Goal: Information Seeking & Learning: Learn about a topic

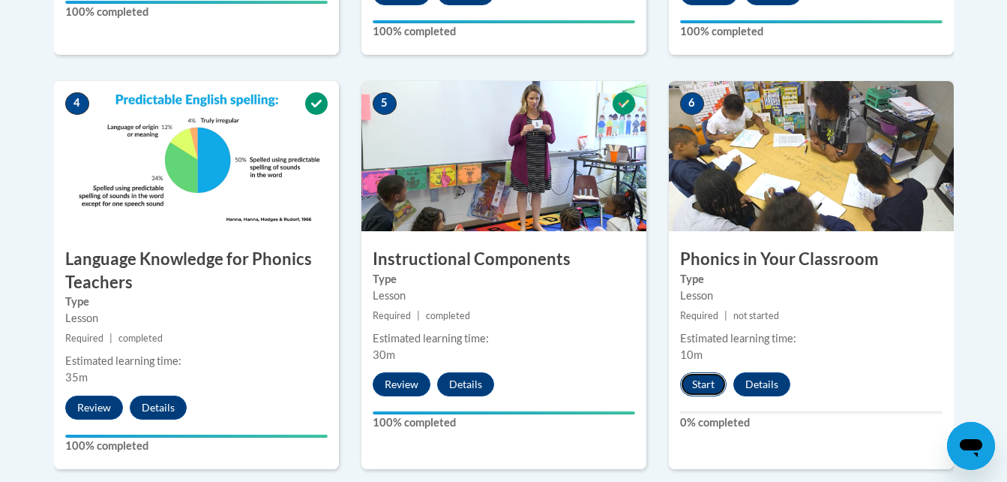
click at [693, 386] on button "Start" at bounding box center [703, 384] width 47 height 24
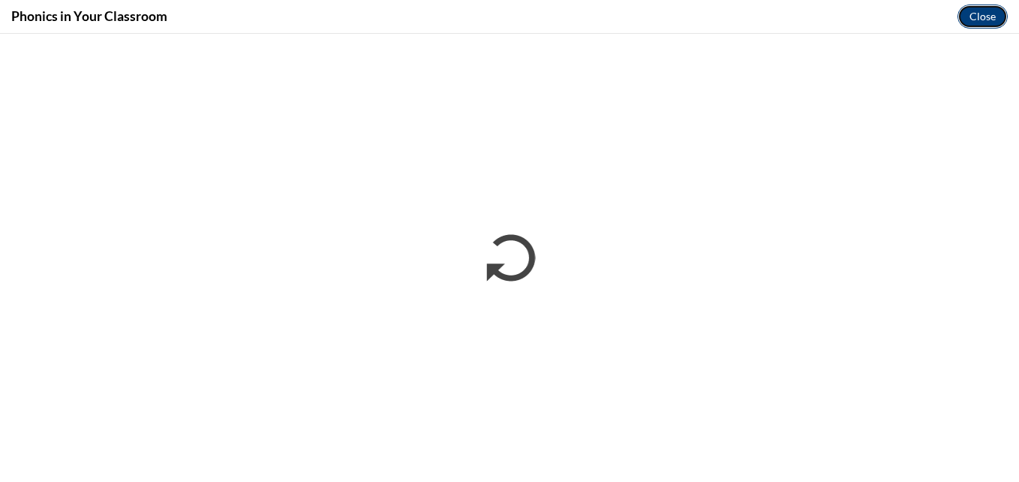
click at [991, 18] on button "Close" at bounding box center [982, 17] width 50 height 24
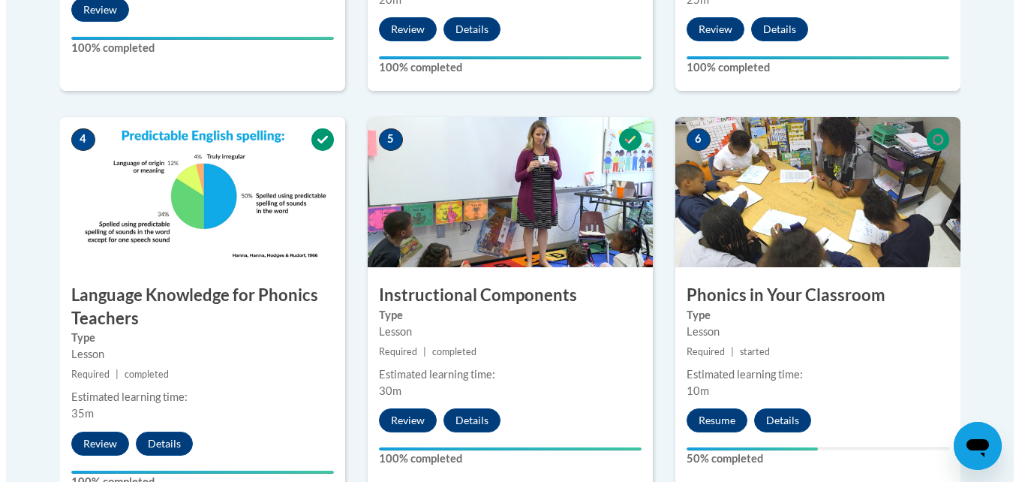
scroll to position [777, 0]
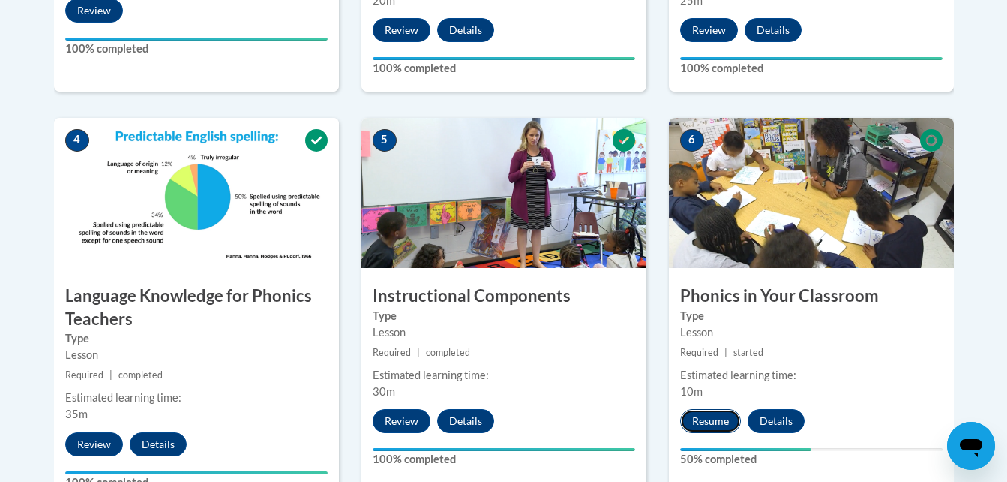
click at [709, 415] on button "Resume" at bounding box center [710, 421] width 61 height 24
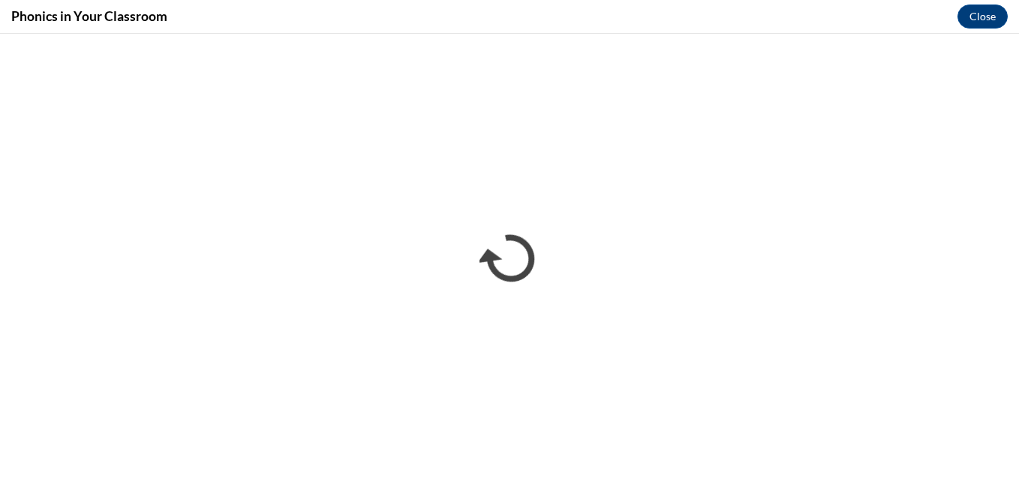
scroll to position [0, 0]
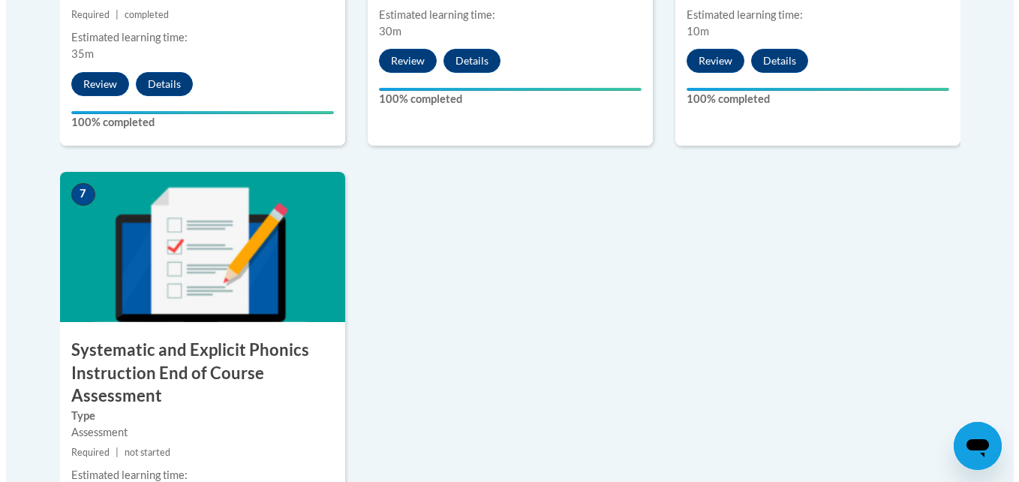
scroll to position [1228, 0]
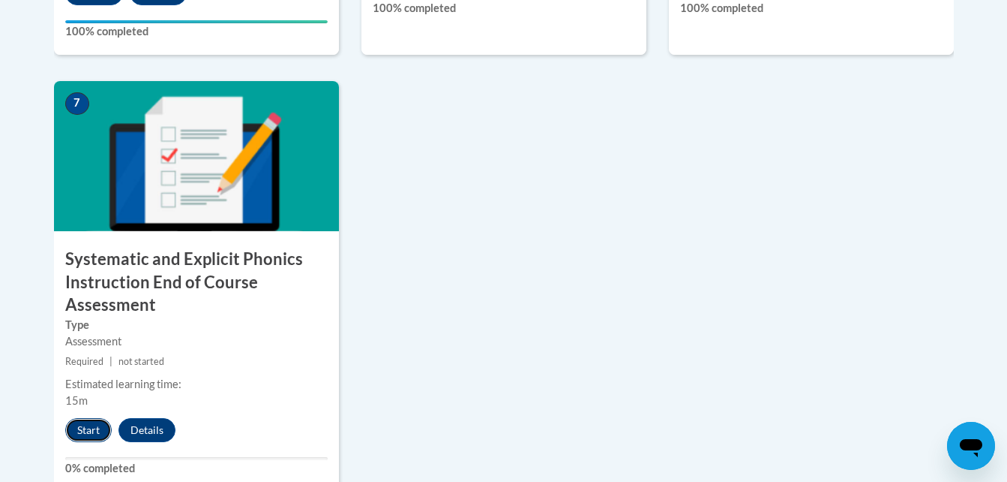
click at [82, 431] on button "Start" at bounding box center [88, 430] width 47 height 24
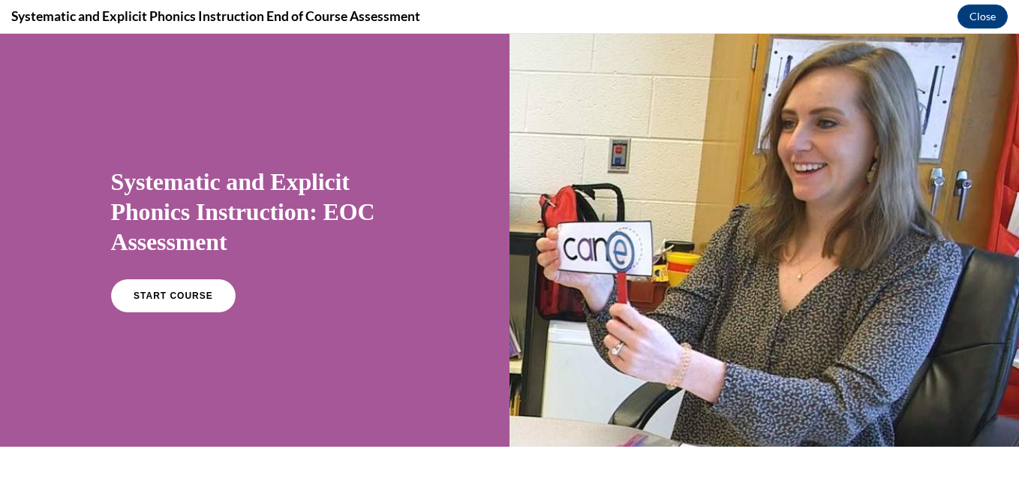
scroll to position [0, 0]
click at [176, 292] on span "START COURSE" at bounding box center [172, 295] width 83 height 11
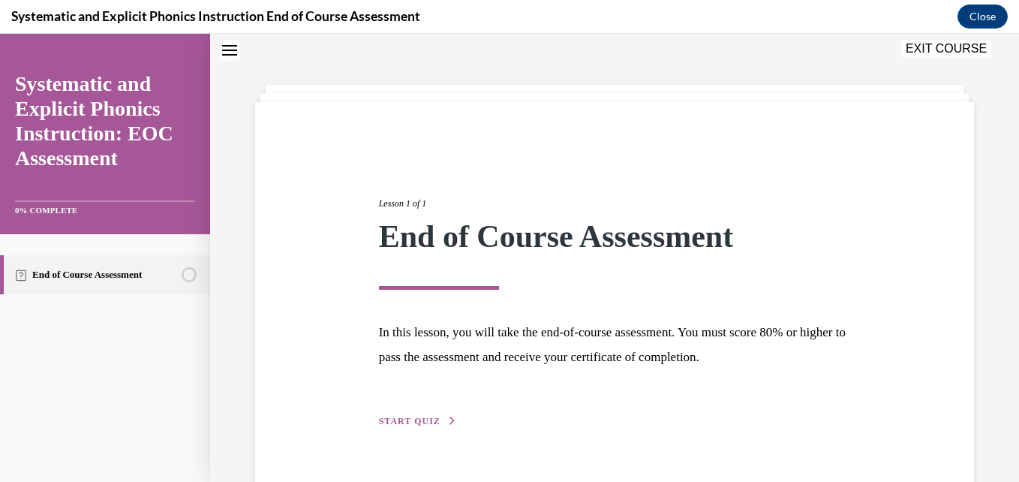
scroll to position [83, 0]
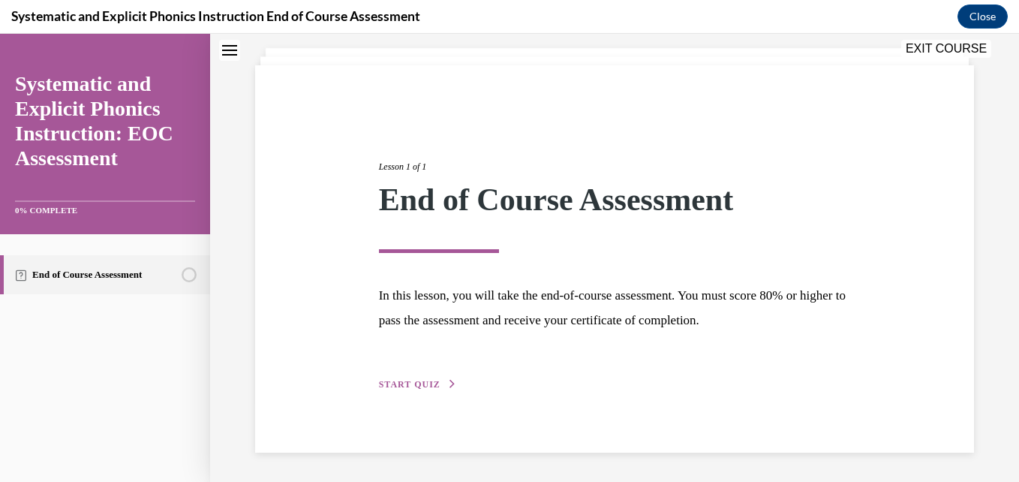
click at [431, 383] on span "START QUIZ" at bounding box center [410, 384] width 62 height 11
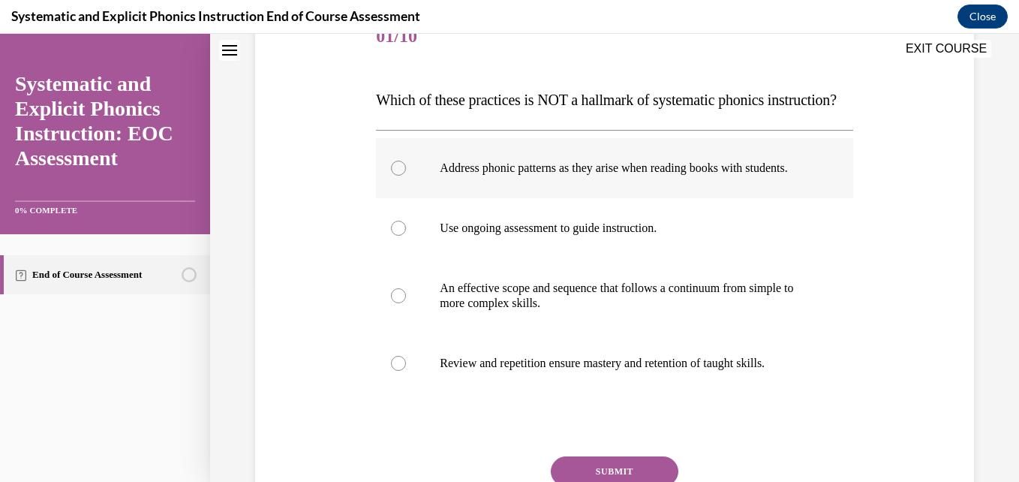
scroll to position [200, 0]
click at [425, 199] on div at bounding box center [614, 169] width 476 height 60
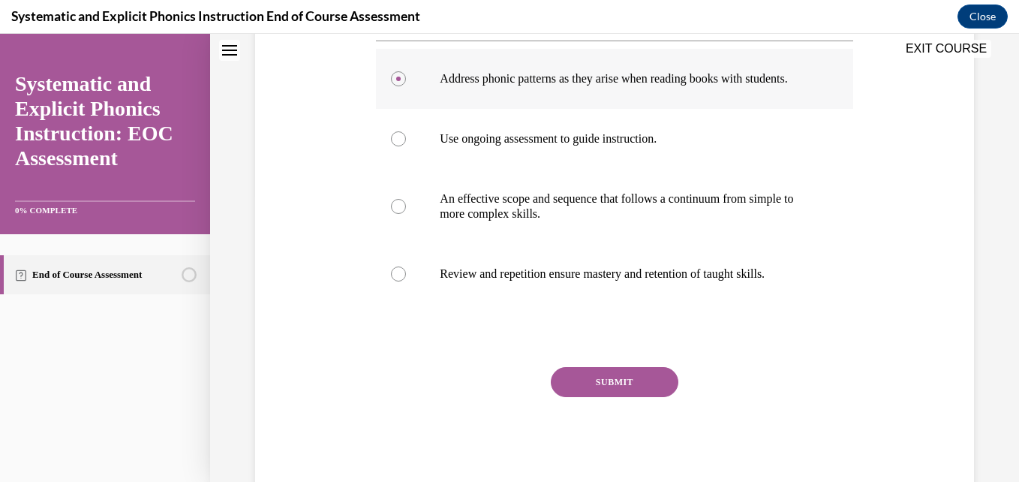
scroll to position [291, 0]
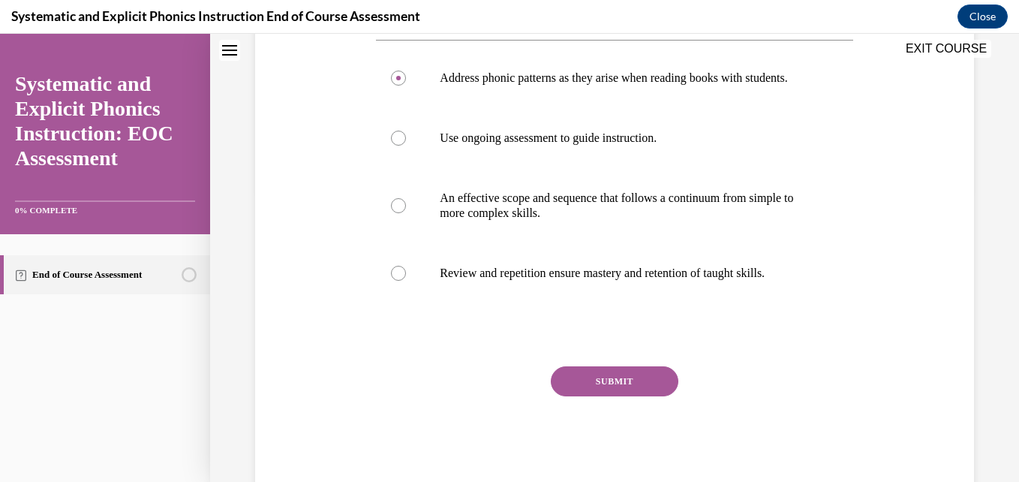
click at [579, 396] on button "SUBMIT" at bounding box center [615, 381] width 128 height 30
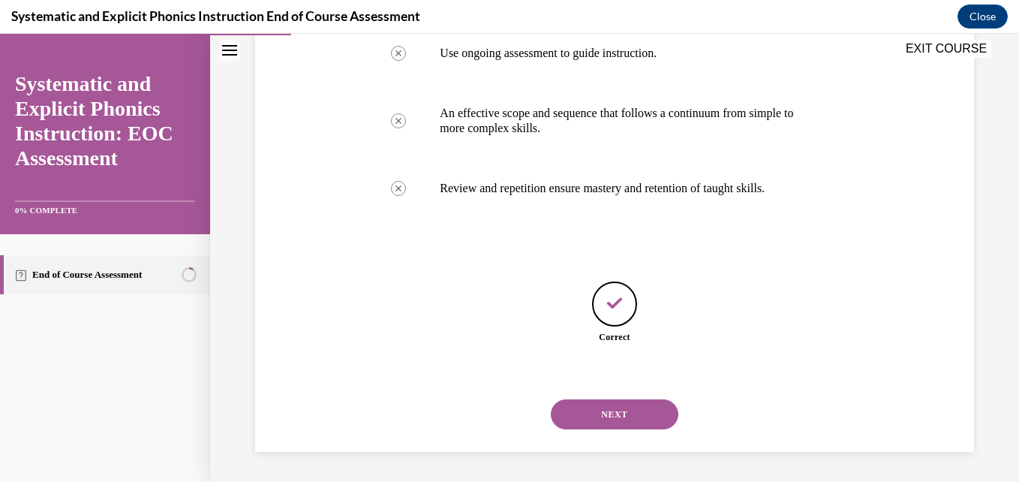
scroll to position [421, 0]
click at [579, 415] on button "NEXT" at bounding box center [615, 414] width 128 height 30
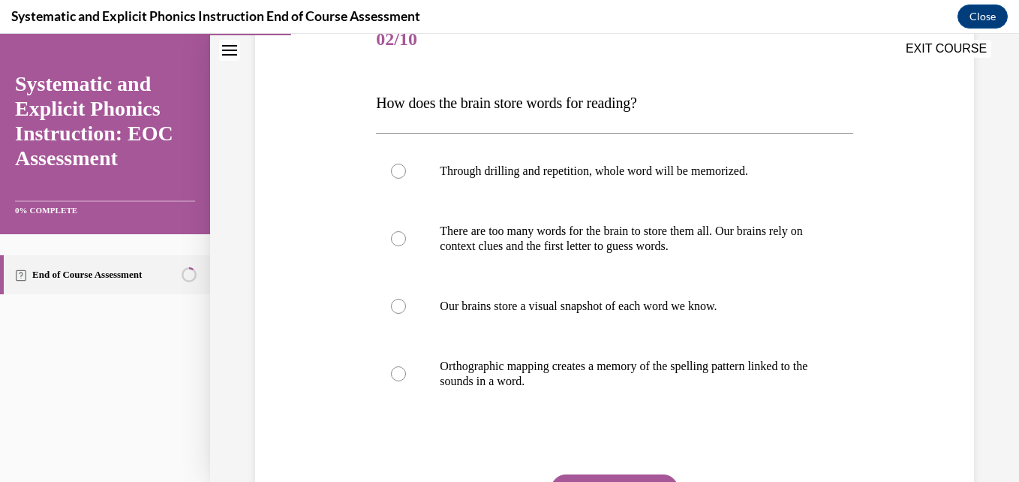
scroll to position [199, 0]
click at [567, 380] on p "Orthographic mapping creates a memory of the spelling pattern linked to the sou…" at bounding box center [627, 373] width 375 height 30
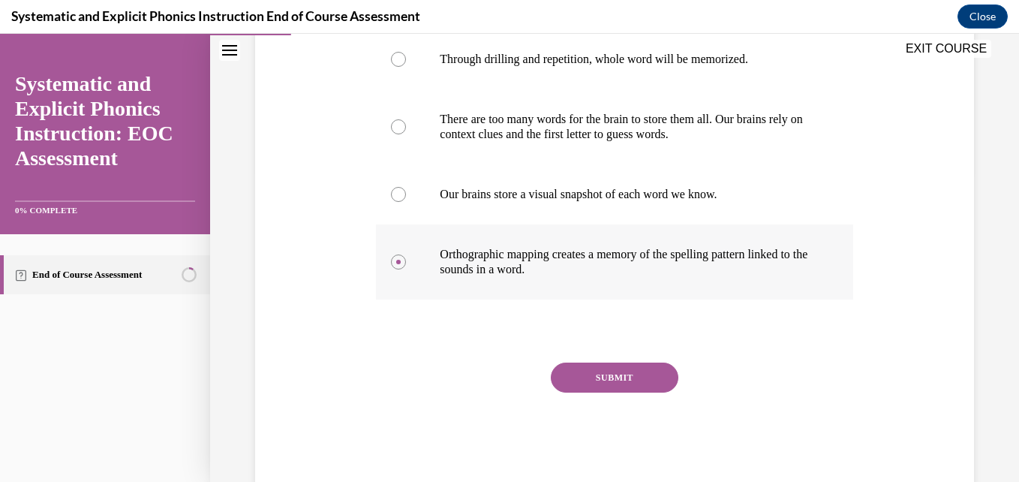
click at [567, 380] on button "SUBMIT" at bounding box center [615, 377] width 128 height 30
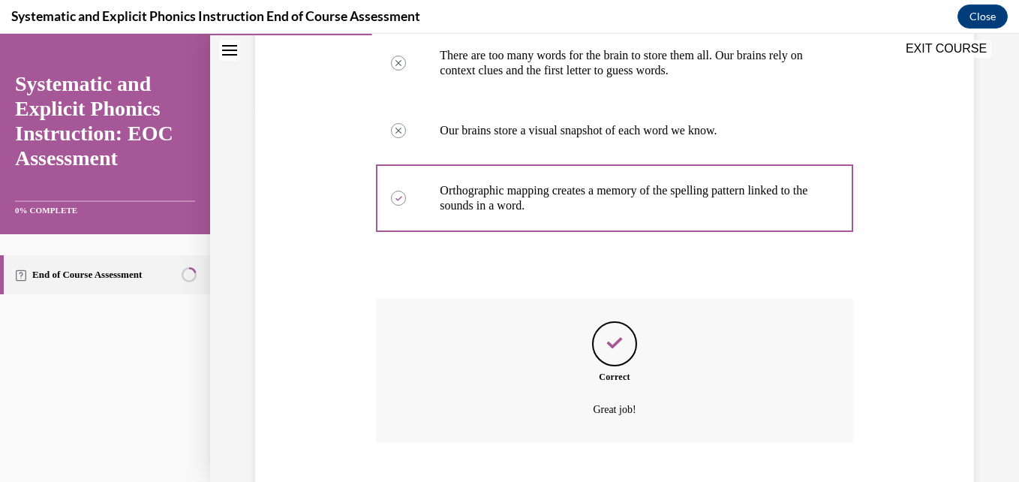
scroll to position [465, 0]
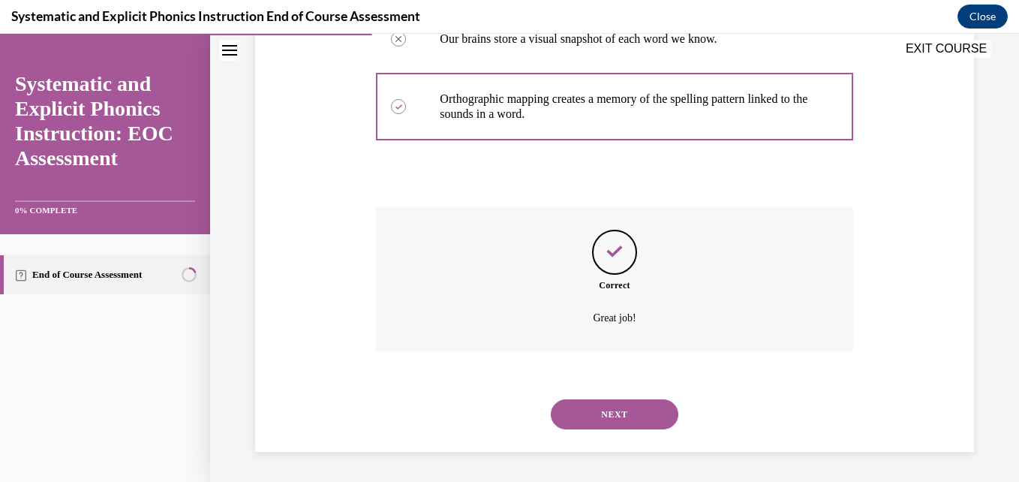
click at [587, 421] on button "NEXT" at bounding box center [615, 414] width 128 height 30
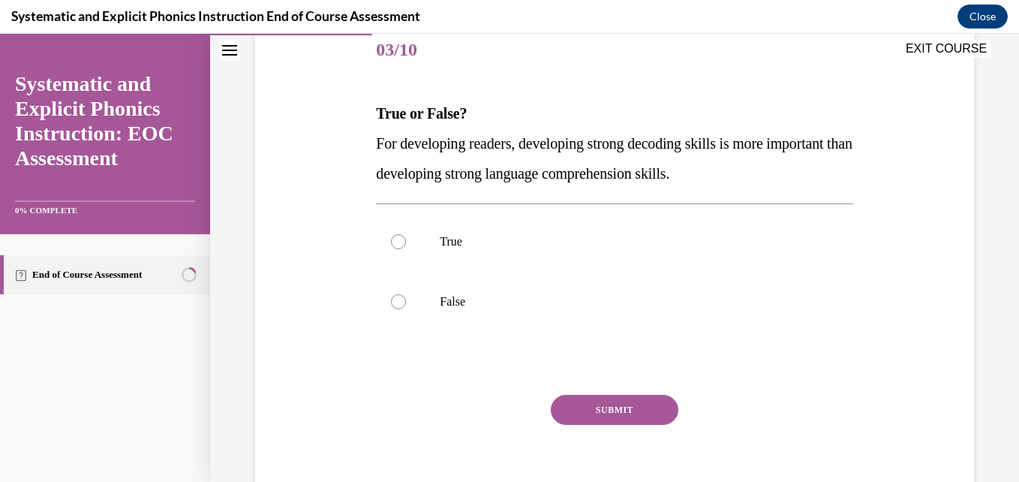
scroll to position [191, 0]
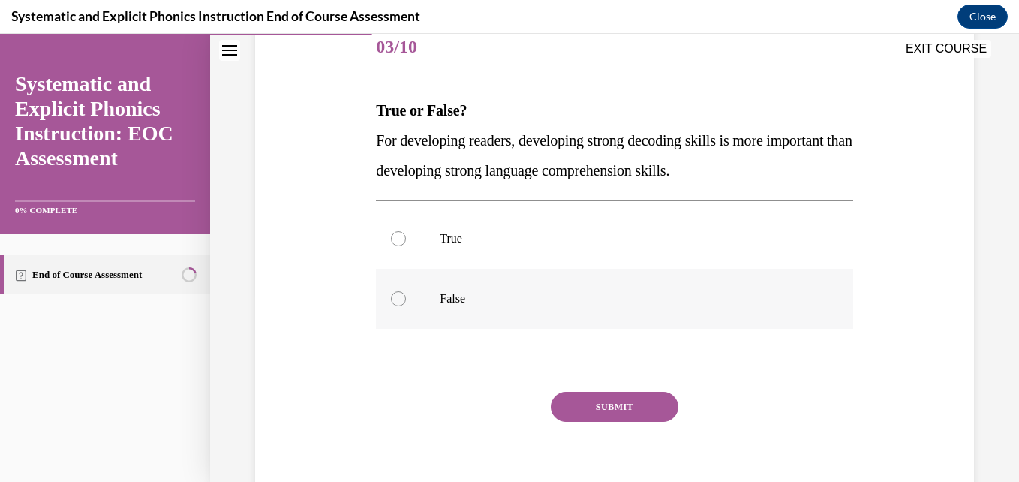
click at [464, 283] on div at bounding box center [614, 299] width 476 height 60
click at [596, 413] on button "SUBMIT" at bounding box center [615, 407] width 128 height 30
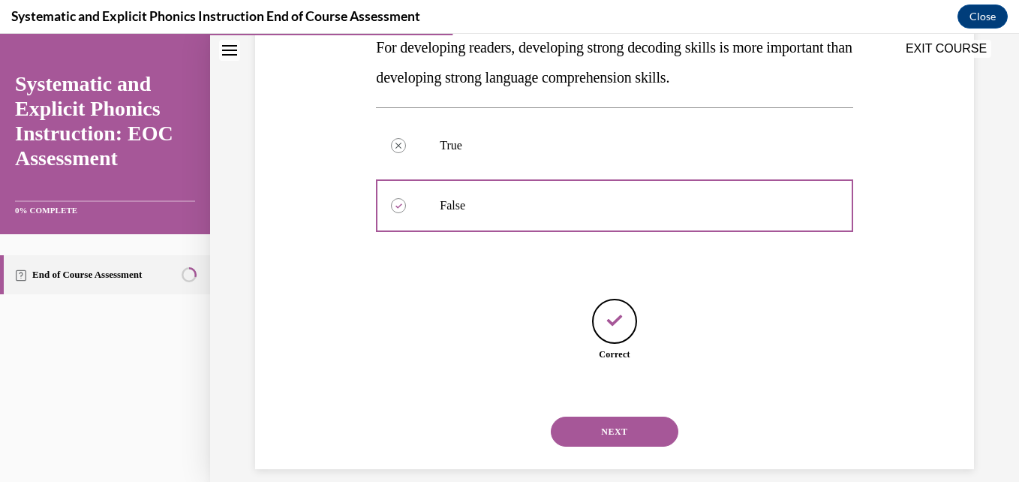
scroll to position [301, 0]
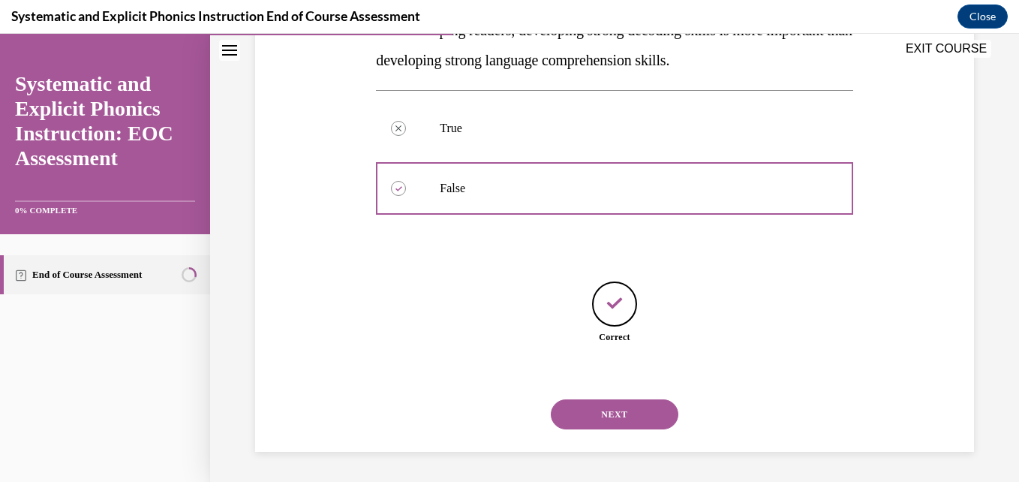
click at [596, 413] on button "NEXT" at bounding box center [615, 414] width 128 height 30
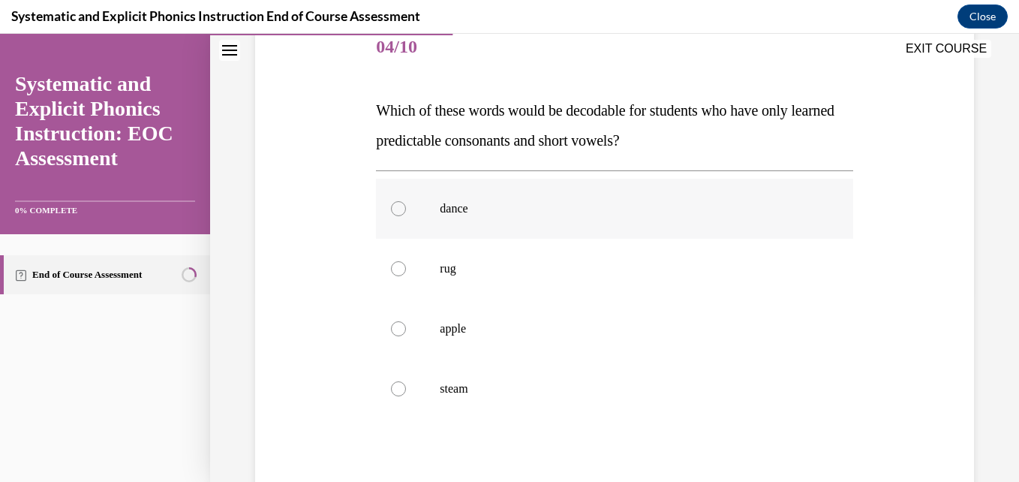
scroll to position [191, 0]
click at [477, 267] on p "rug" at bounding box center [627, 267] width 375 height 15
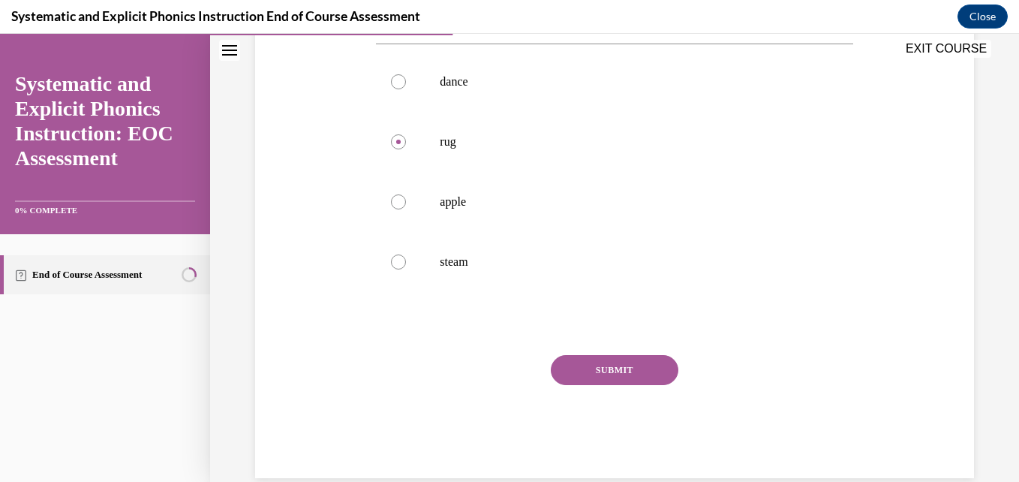
click at [624, 379] on button "SUBMIT" at bounding box center [615, 370] width 128 height 30
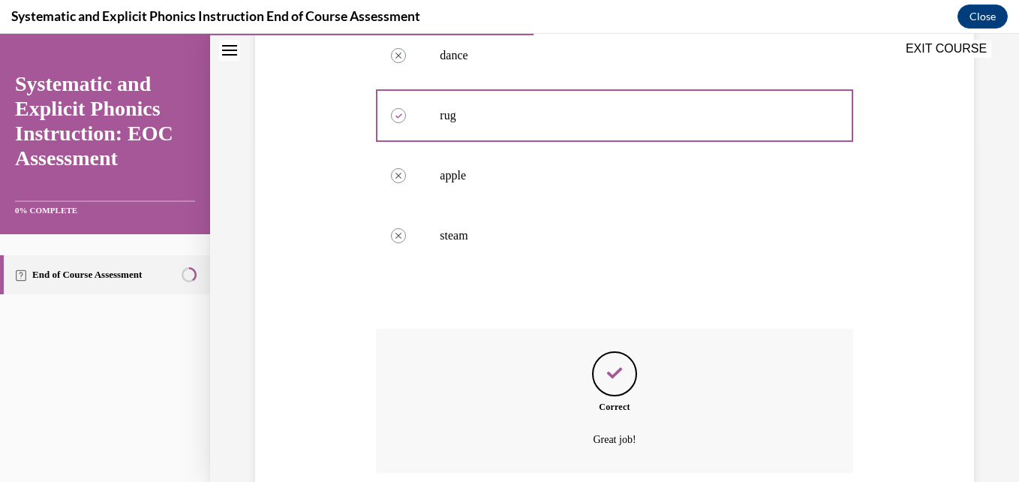
scroll to position [465, 0]
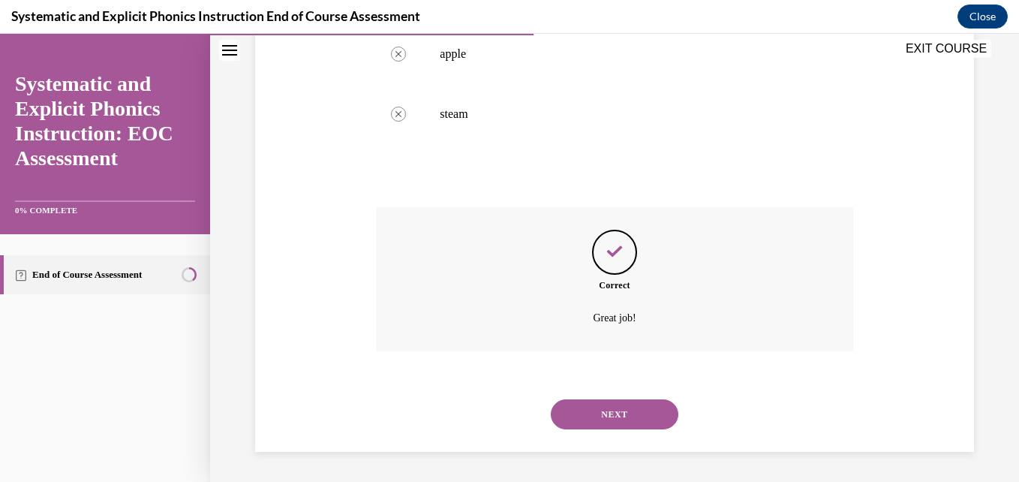
click at [614, 410] on button "NEXT" at bounding box center [615, 414] width 128 height 30
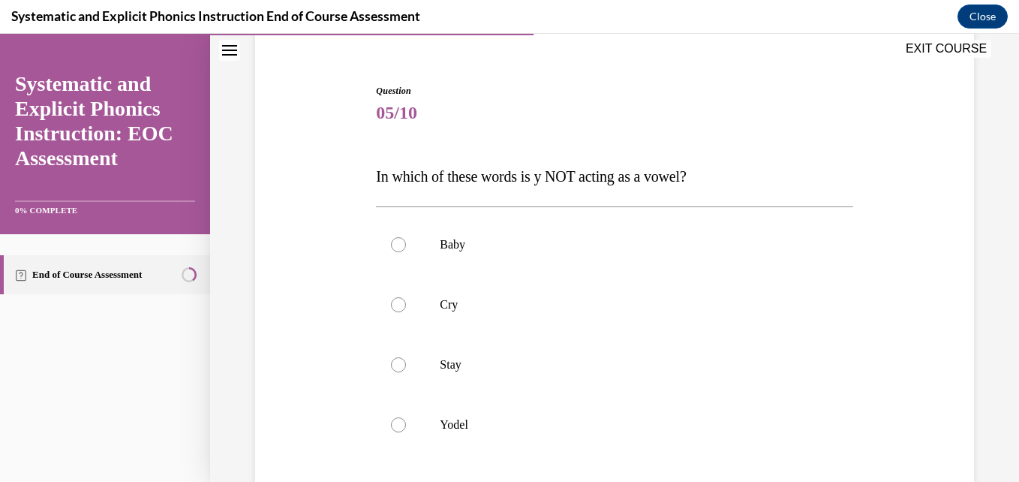
scroll to position [128, 0]
click at [502, 360] on p "Stay" at bounding box center [627, 361] width 375 height 15
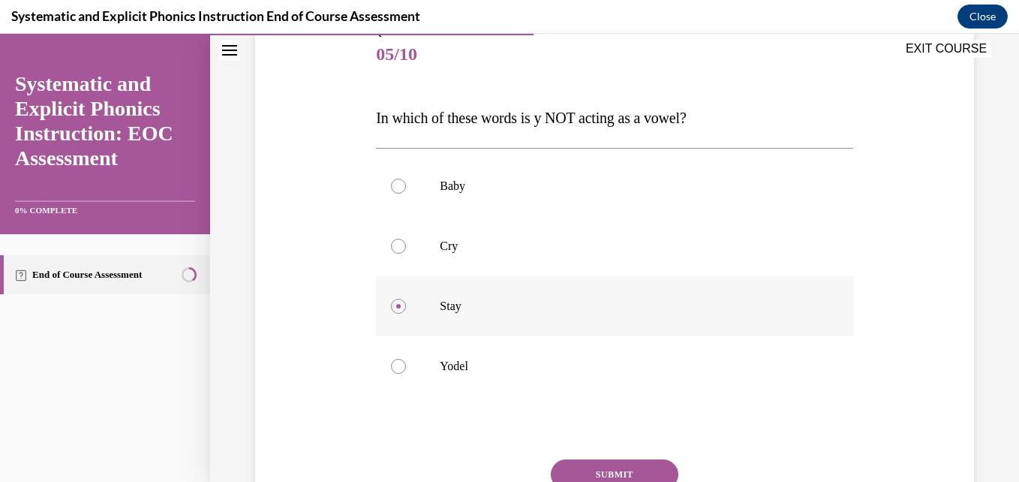
scroll to position [185, 0]
click at [502, 360] on p "Yodel" at bounding box center [627, 364] width 375 height 15
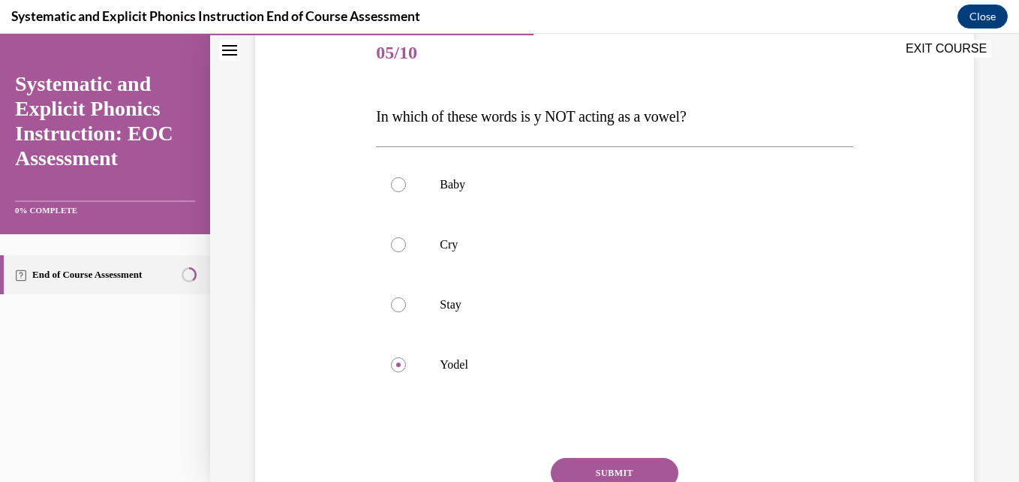
click at [590, 467] on button "SUBMIT" at bounding box center [615, 473] width 128 height 30
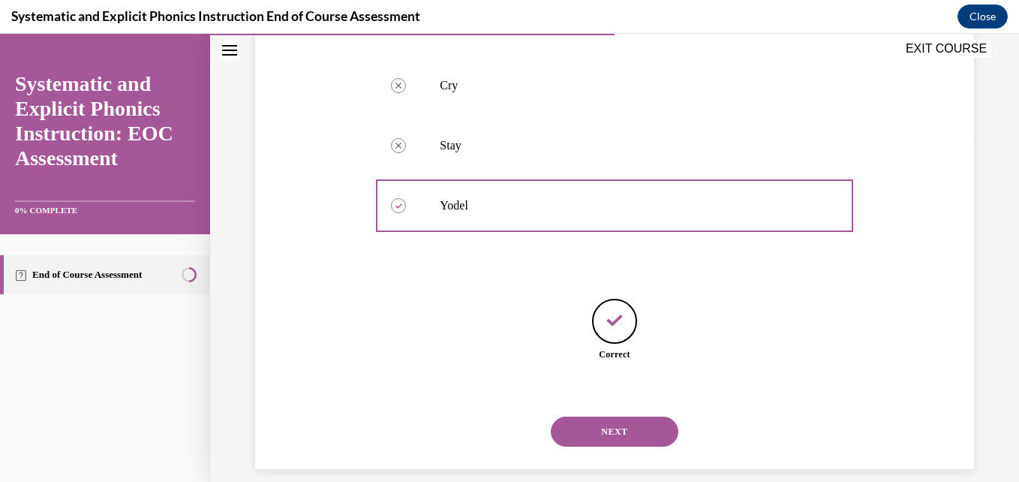
scroll to position [361, 0]
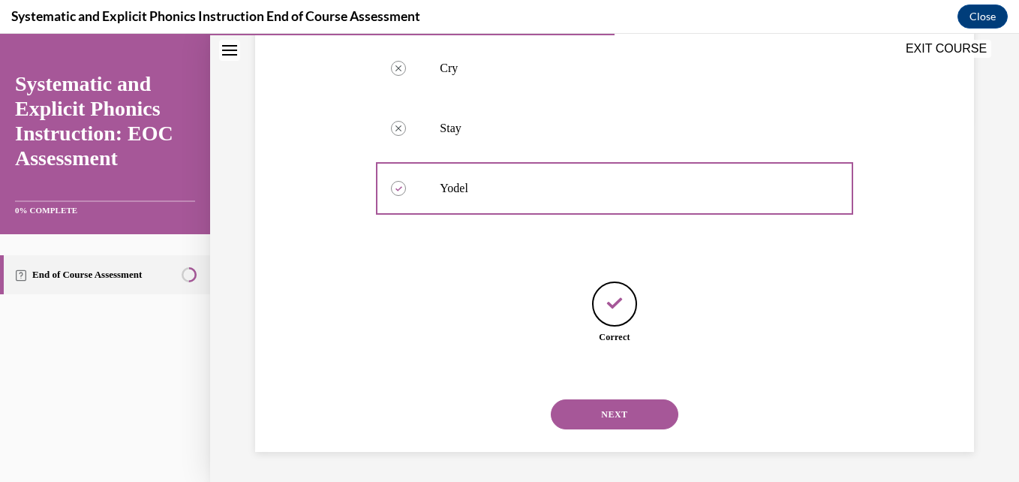
click at [588, 417] on button "NEXT" at bounding box center [615, 414] width 128 height 30
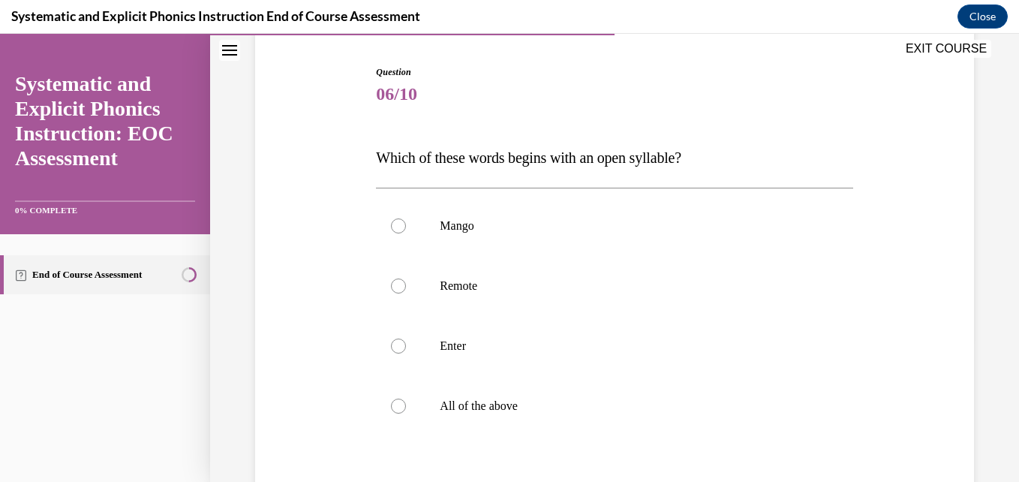
scroll to position [149, 0]
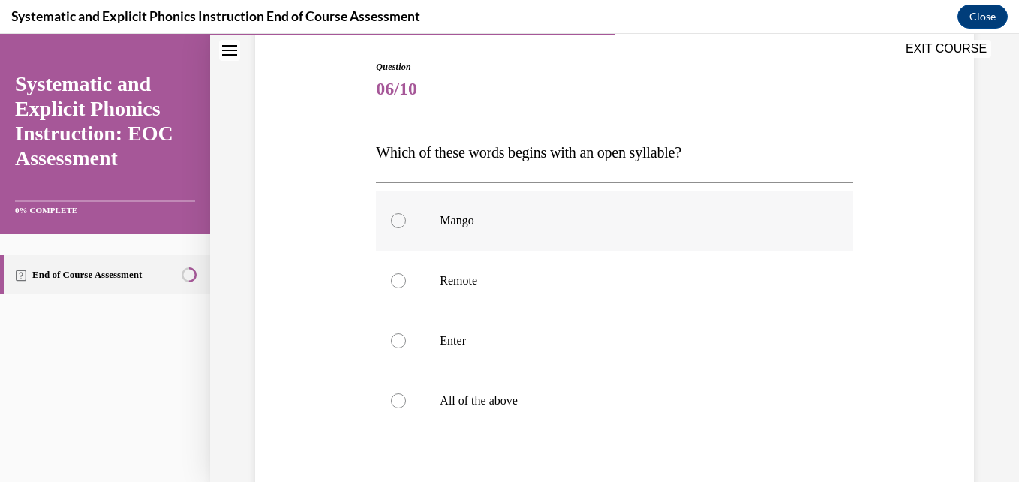
click at [488, 217] on p "Mango" at bounding box center [627, 220] width 375 height 15
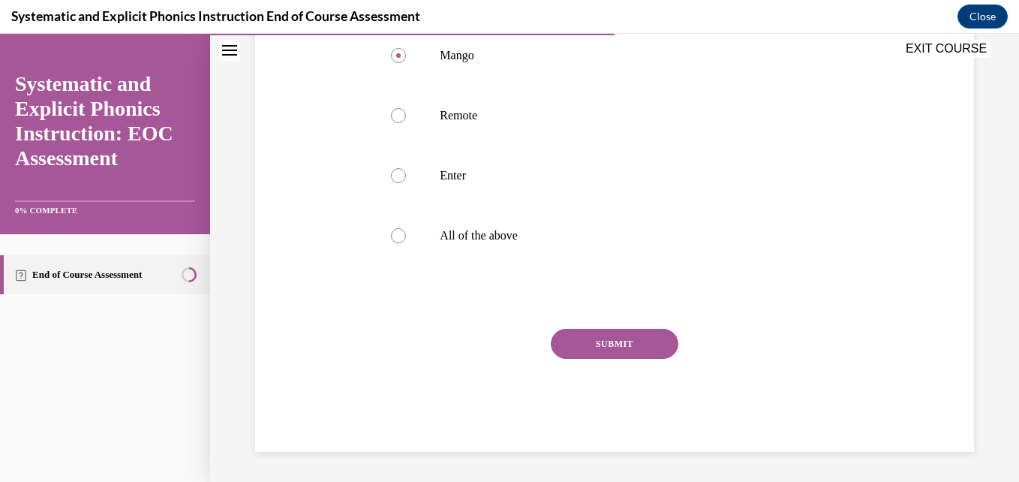
click at [574, 338] on button "SUBMIT" at bounding box center [615, 344] width 128 height 30
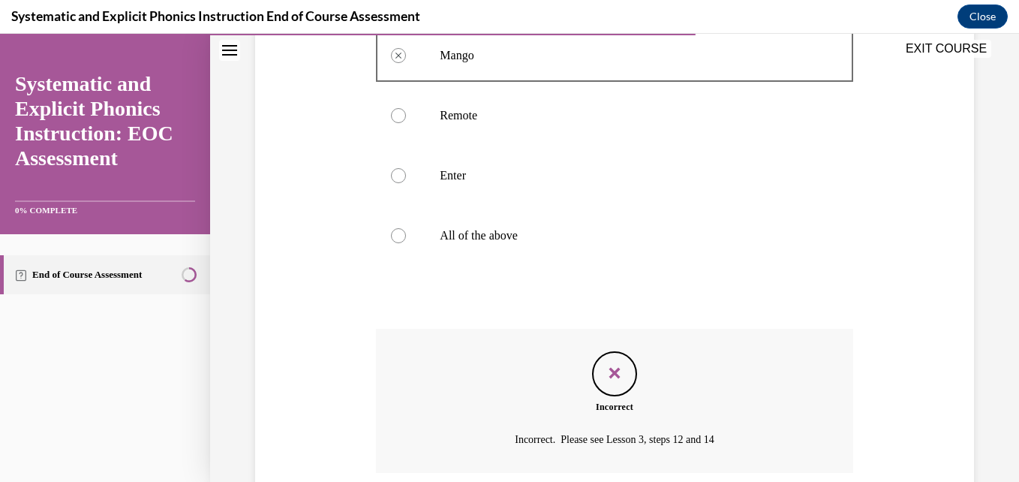
scroll to position [435, 0]
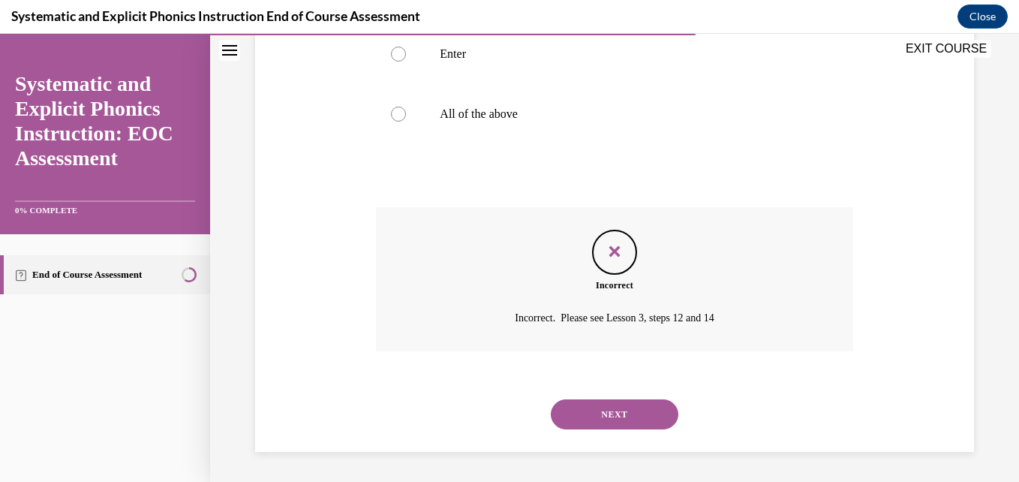
click at [485, 130] on div at bounding box center [614, 114] width 476 height 60
click at [482, 125] on div at bounding box center [614, 114] width 476 height 60
click at [453, 110] on p "All of the above" at bounding box center [627, 114] width 375 height 15
click at [600, 416] on button "NEXT" at bounding box center [615, 414] width 128 height 30
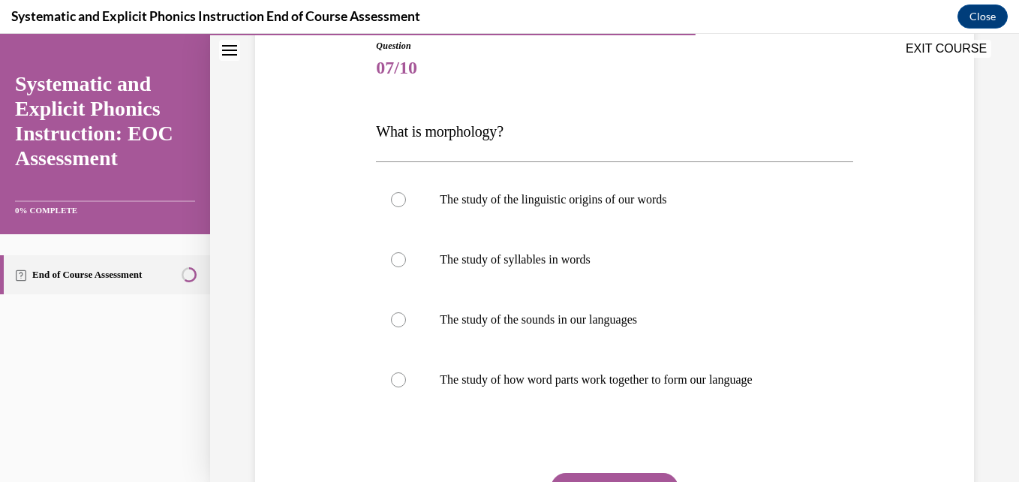
scroll to position [184, 0]
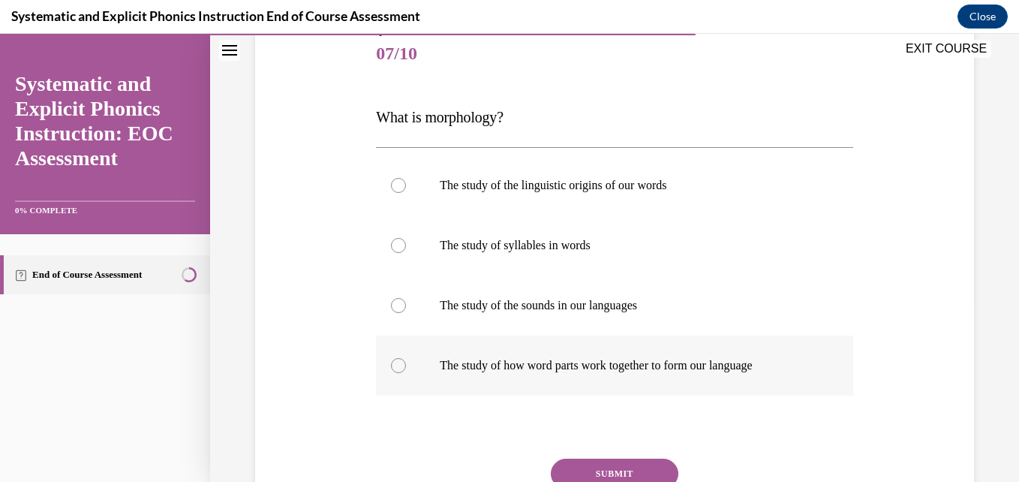
click at [581, 356] on div at bounding box center [614, 365] width 476 height 60
click at [589, 467] on button "SUBMIT" at bounding box center [615, 473] width 128 height 30
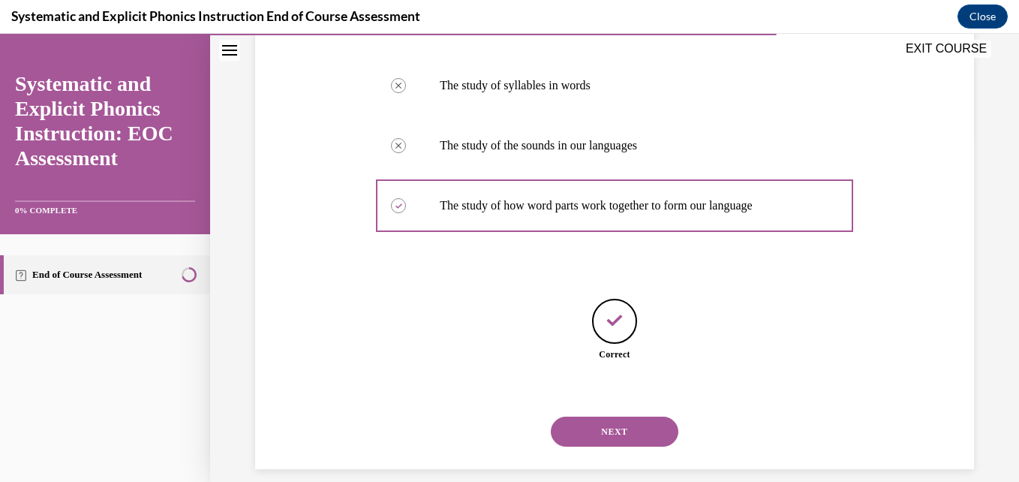
scroll to position [361, 0]
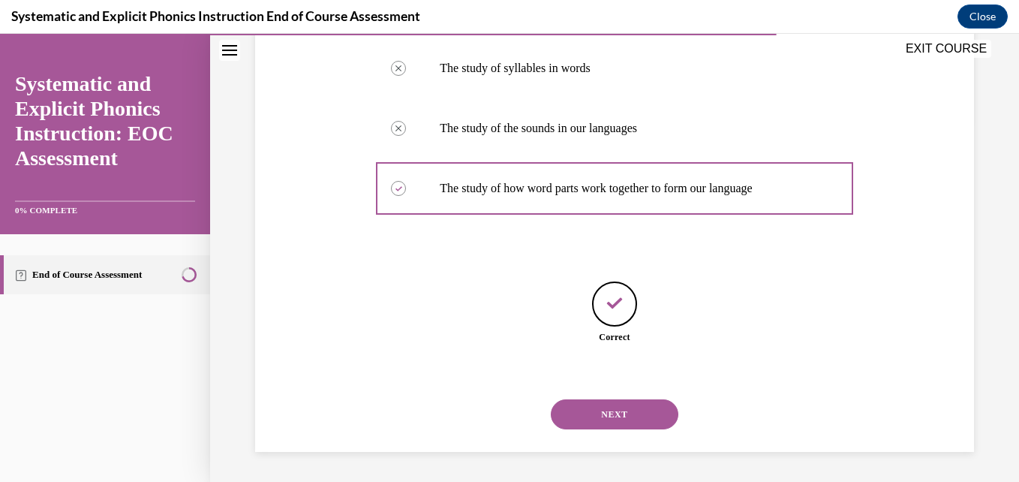
click at [584, 401] on button "NEXT" at bounding box center [615, 414] width 128 height 30
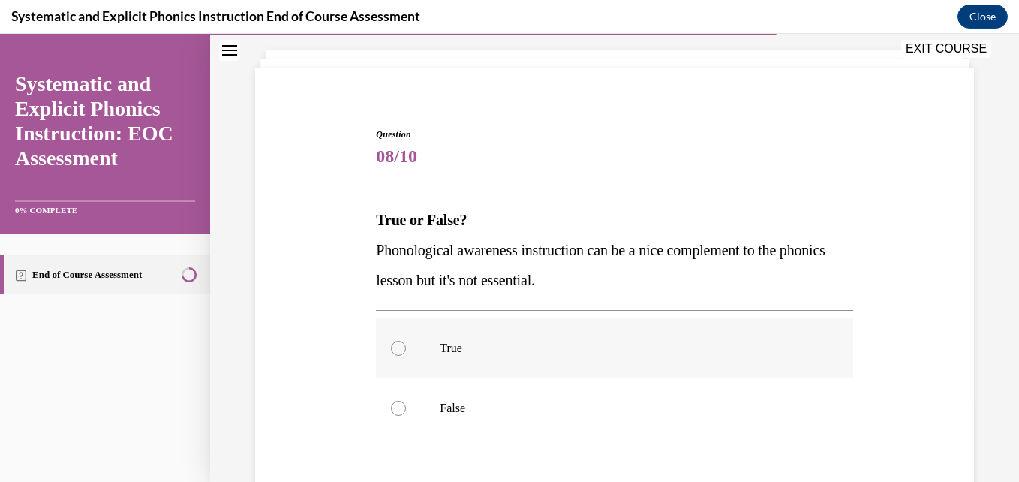
scroll to position [135, 0]
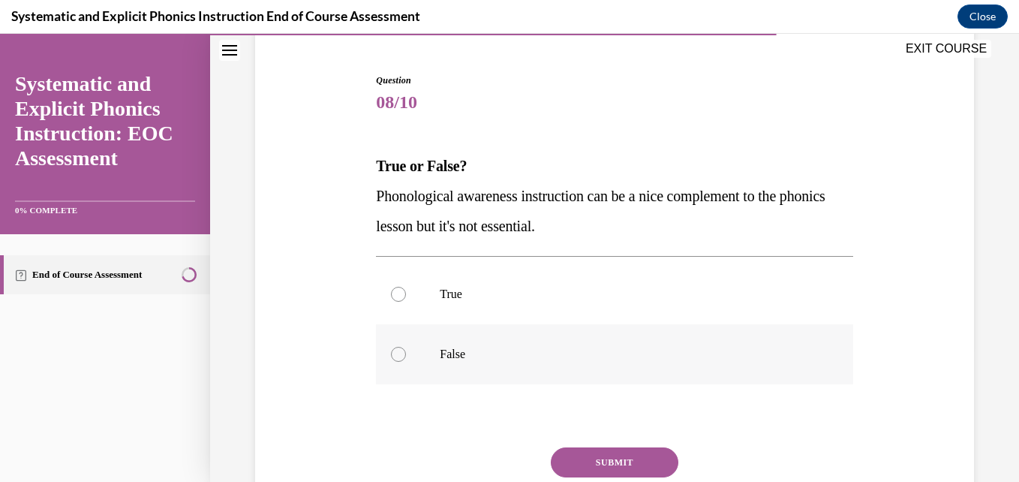
click at [470, 354] on p "False" at bounding box center [627, 354] width 375 height 15
click at [584, 448] on button "SUBMIT" at bounding box center [615, 462] width 128 height 30
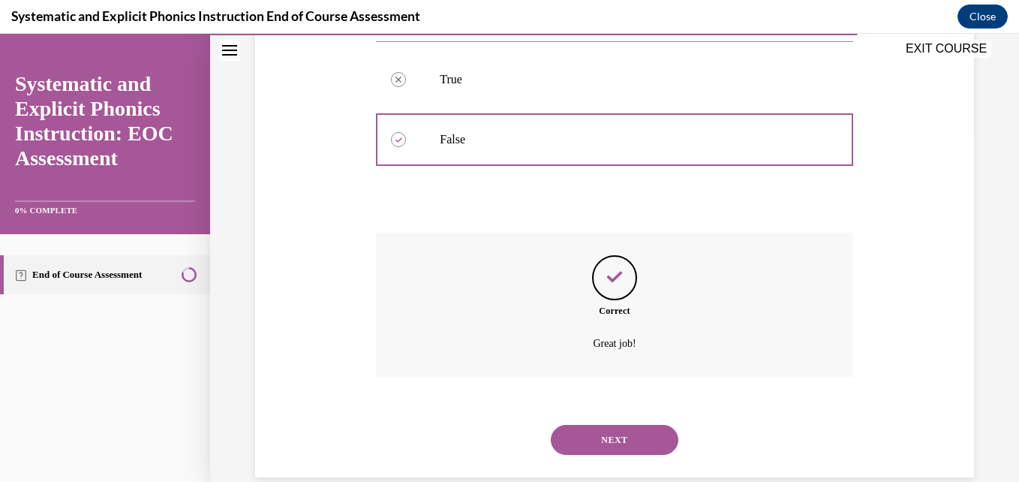
scroll to position [375, 0]
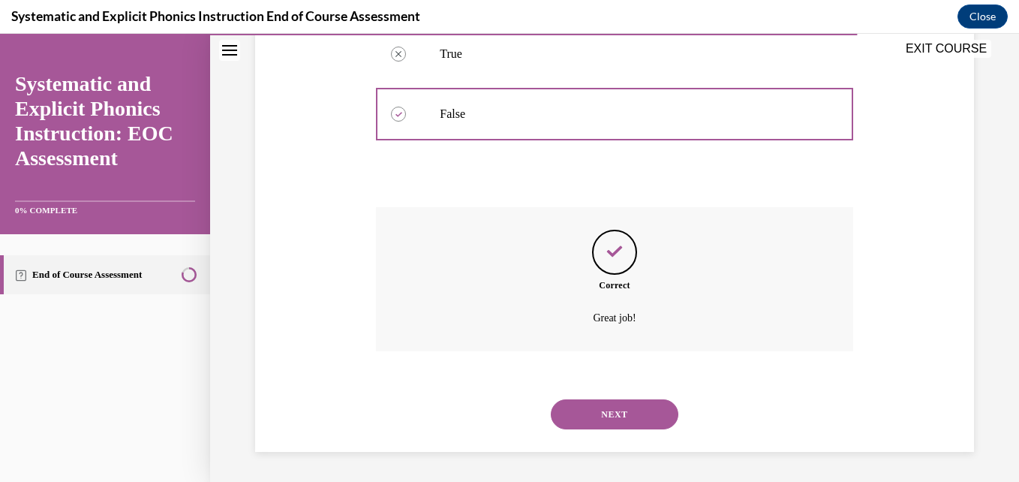
click at [602, 407] on button "NEXT" at bounding box center [615, 414] width 128 height 30
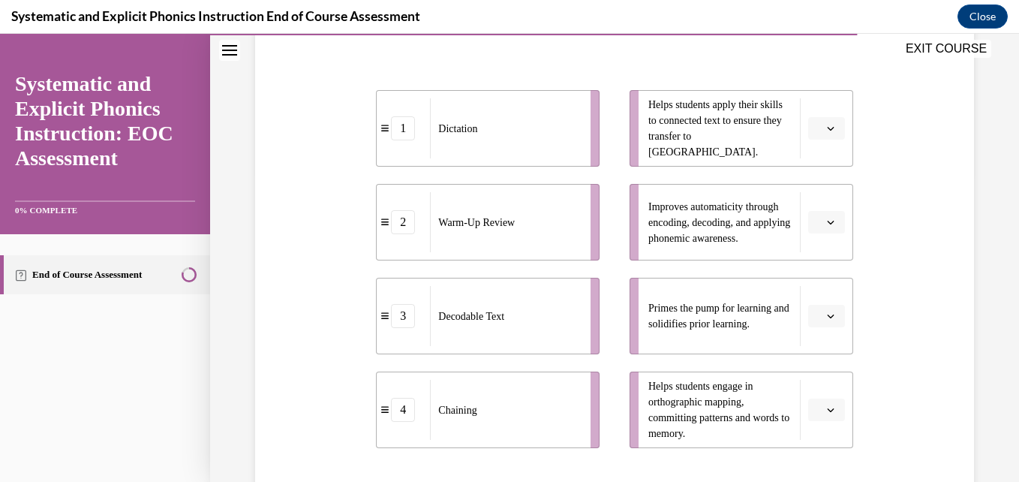
scroll to position [311, 0]
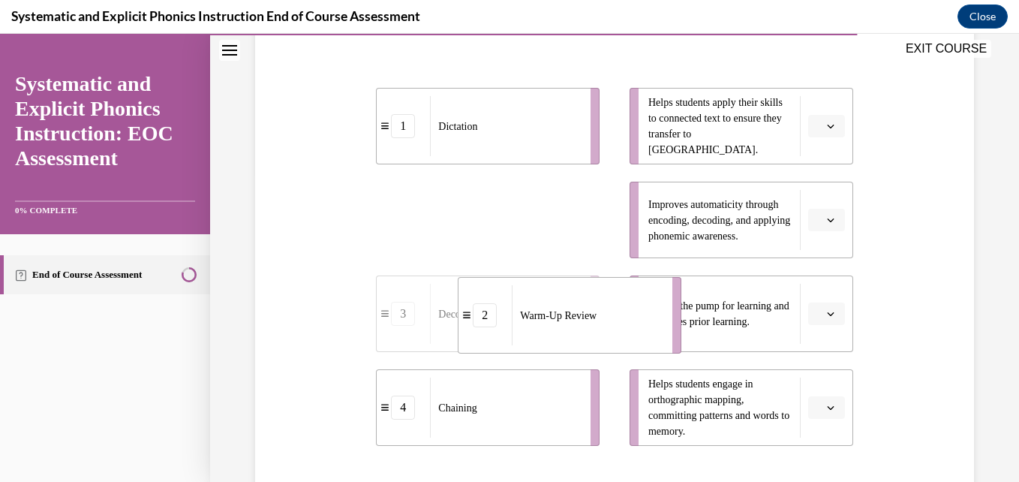
drag, startPoint x: 543, startPoint y: 243, endPoint x: 634, endPoint y: 344, distance: 135.4
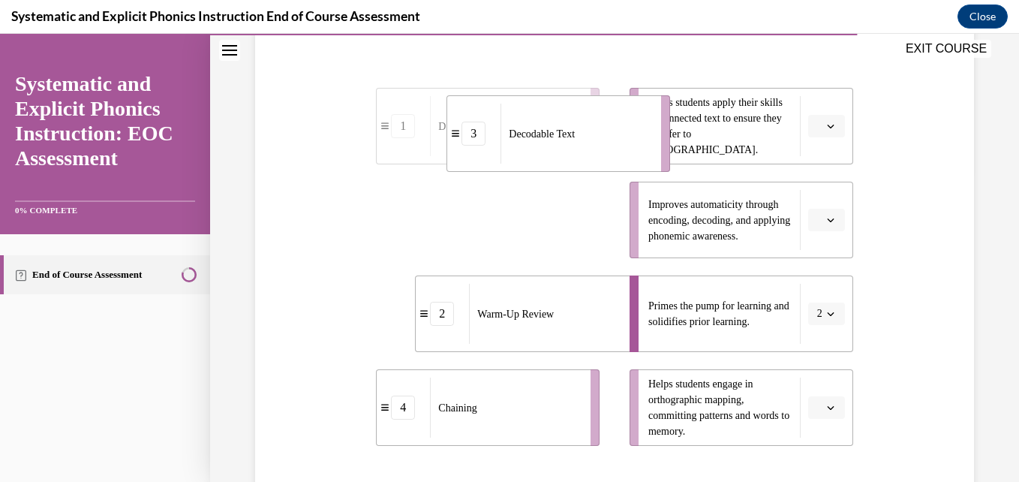
drag, startPoint x: 556, startPoint y: 244, endPoint x: 650, endPoint y: 125, distance: 151.6
click at [650, 125] on li "3 Decodable Text" at bounding box center [558, 133] width 224 height 77
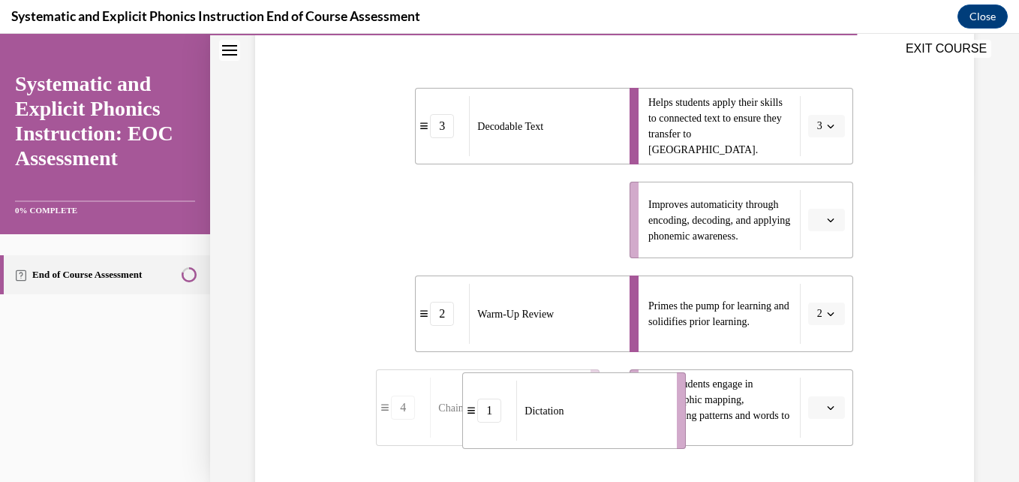
drag, startPoint x: 530, startPoint y: 220, endPoint x: 620, endPoint y: 430, distance: 228.2
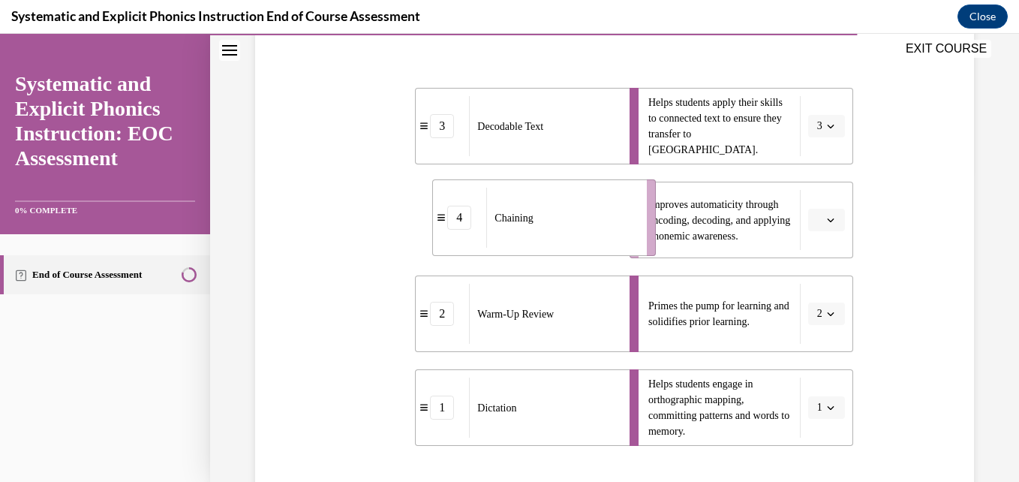
drag, startPoint x: 547, startPoint y: 240, endPoint x: 603, endPoint y: 239, distance: 56.3
click at [603, 239] on div "Chaining" at bounding box center [561, 218] width 151 height 60
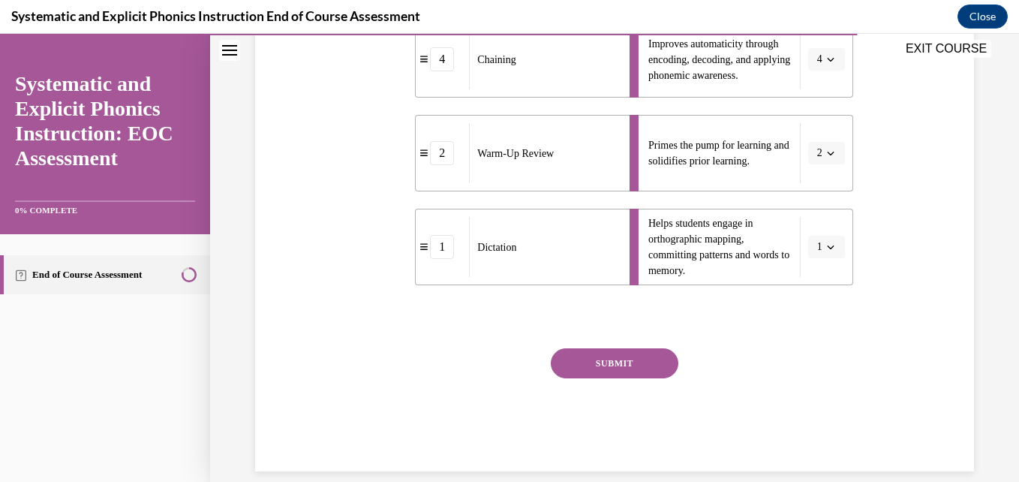
click at [590, 362] on button "SUBMIT" at bounding box center [615, 363] width 128 height 30
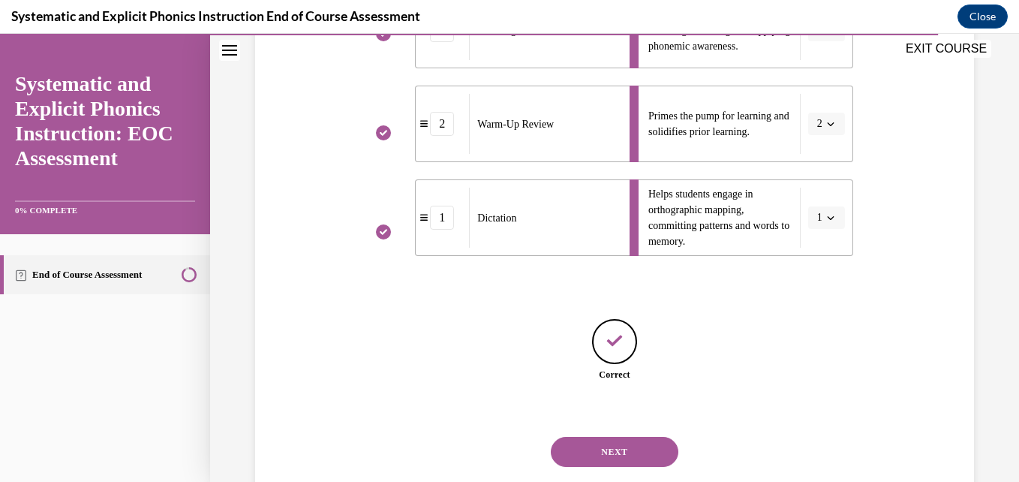
scroll to position [538, 0]
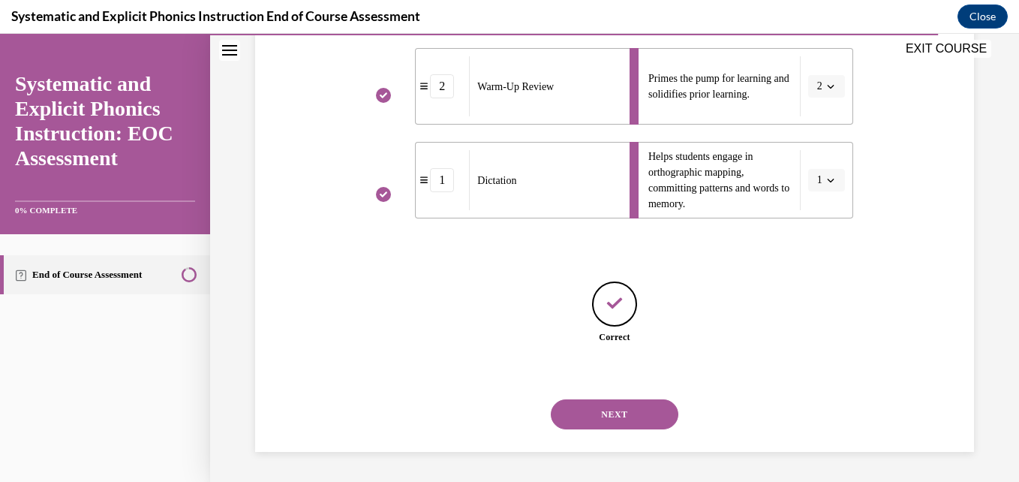
click at [606, 411] on button "NEXT" at bounding box center [615, 414] width 128 height 30
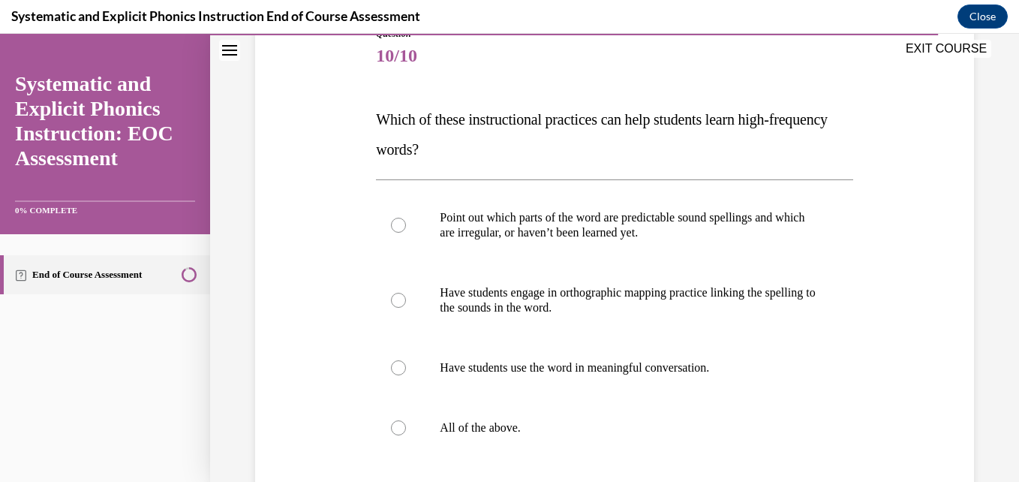
scroll to position [179, 0]
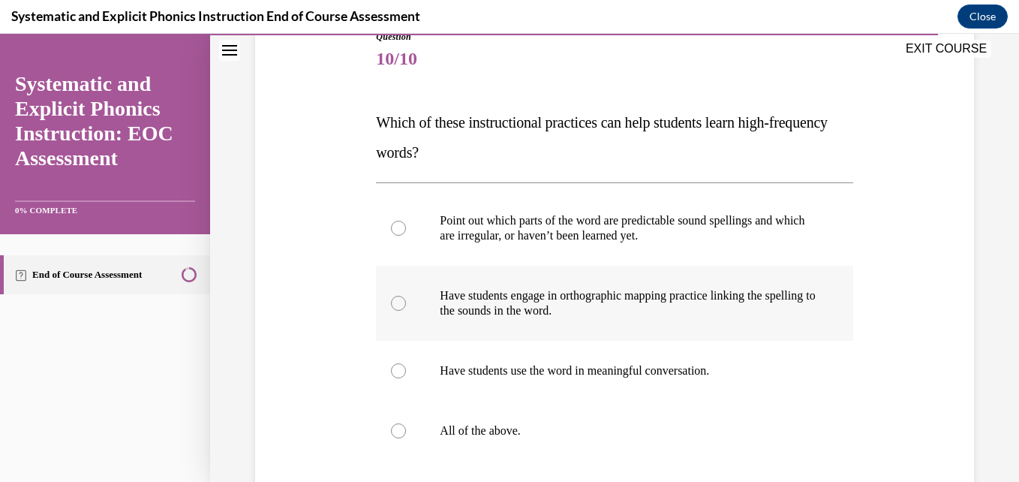
click at [578, 314] on p "Have students engage in orthographic mapping practice linking the spelling to t…" at bounding box center [627, 303] width 375 height 30
click at [525, 451] on div at bounding box center [614, 431] width 476 height 60
click at [521, 443] on div at bounding box center [614, 431] width 476 height 60
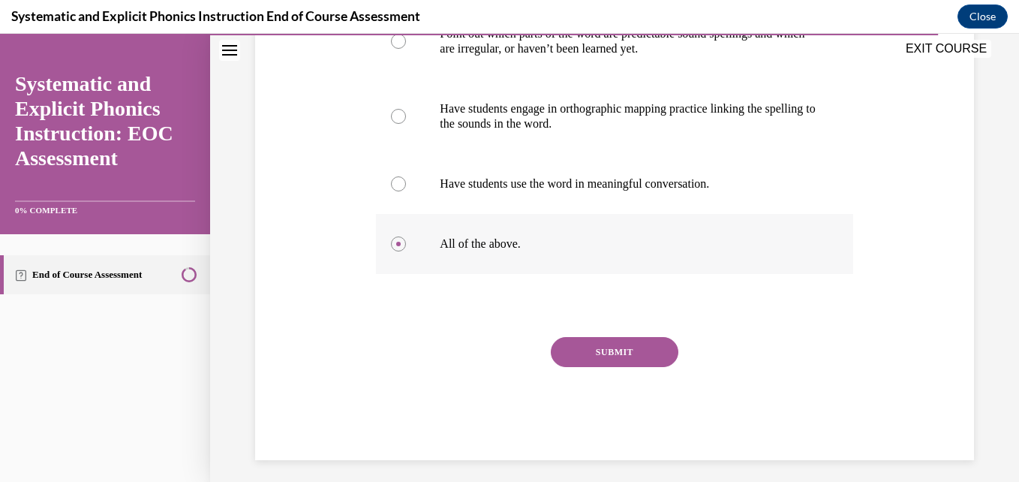
scroll to position [374, 0]
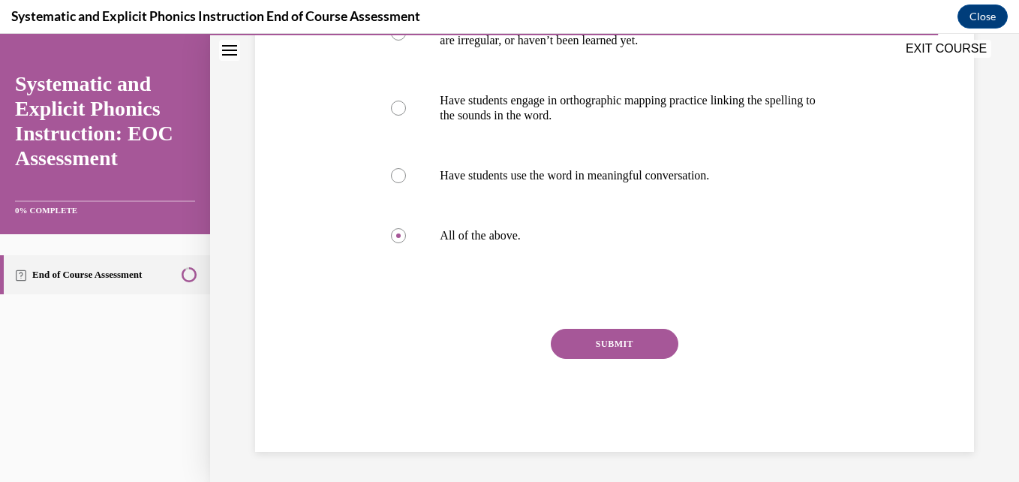
click at [552, 344] on button "SUBMIT" at bounding box center [615, 344] width 128 height 30
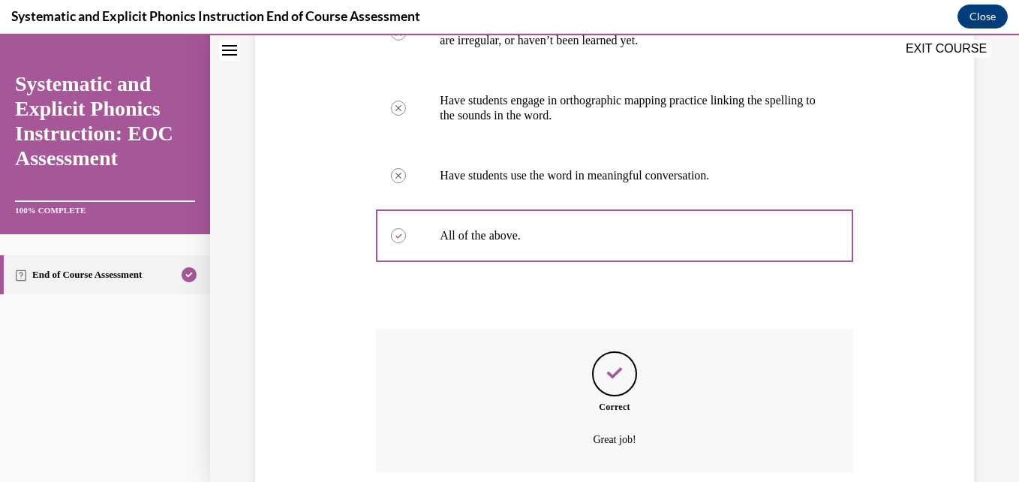
scroll to position [495, 0]
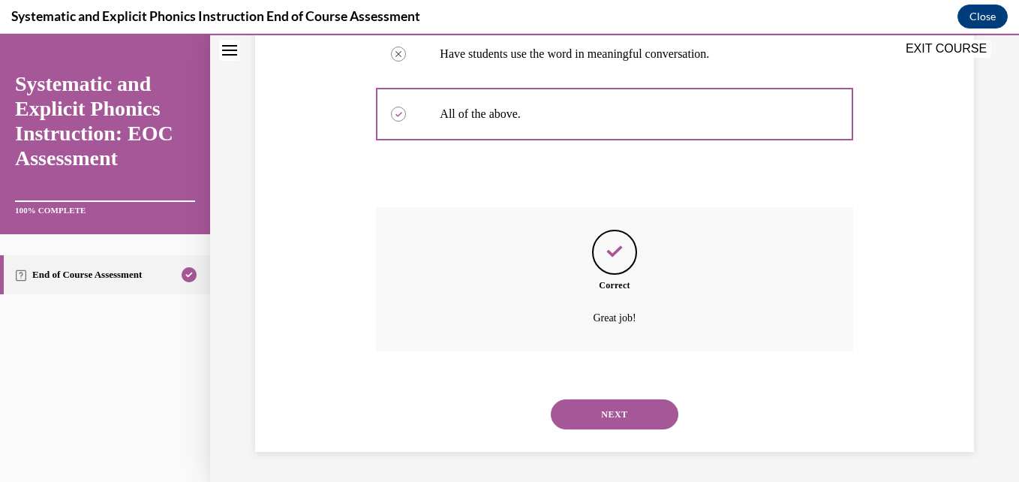
click at [590, 410] on button "NEXT" at bounding box center [615, 414] width 128 height 30
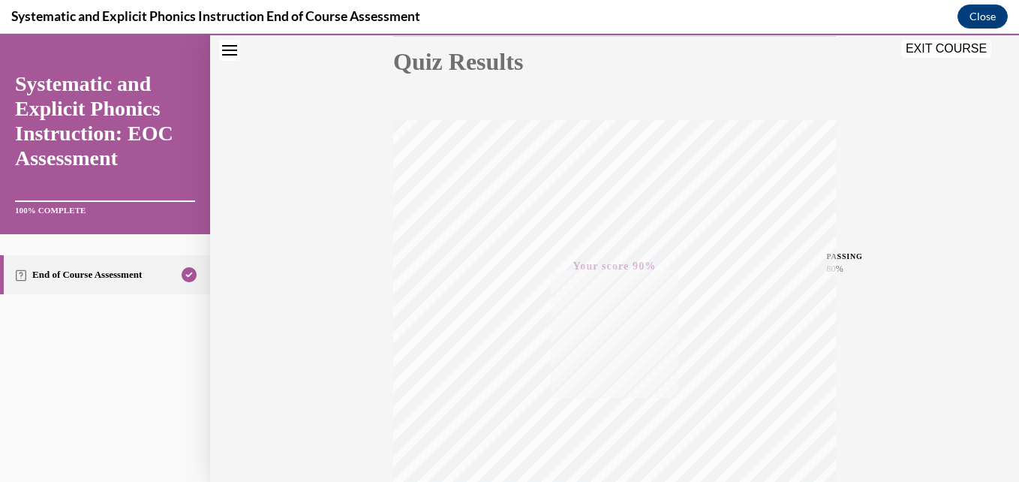
scroll to position [172, 0]
click at [952, 49] on button "EXIT COURSE" at bounding box center [946, 49] width 90 height 18
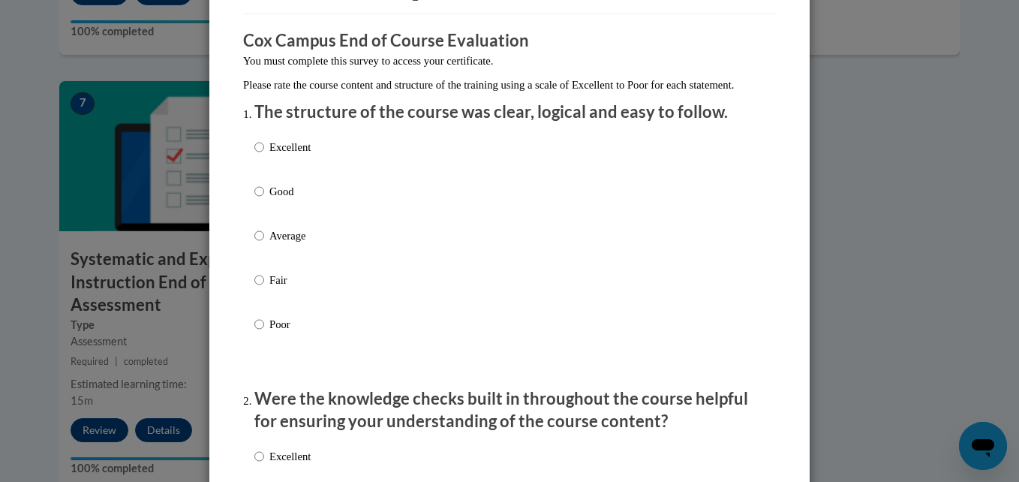
scroll to position [110, 0]
click at [269, 155] on p "Excellent" at bounding box center [289, 146] width 41 height 17
click at [264, 155] on input "Excellent" at bounding box center [259, 146] width 10 height 17
radio input "true"
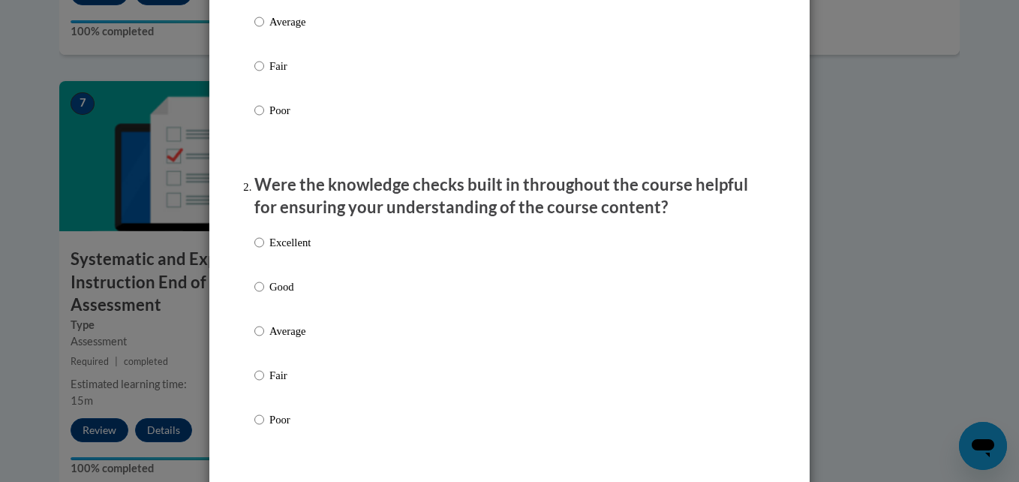
scroll to position [327, 0]
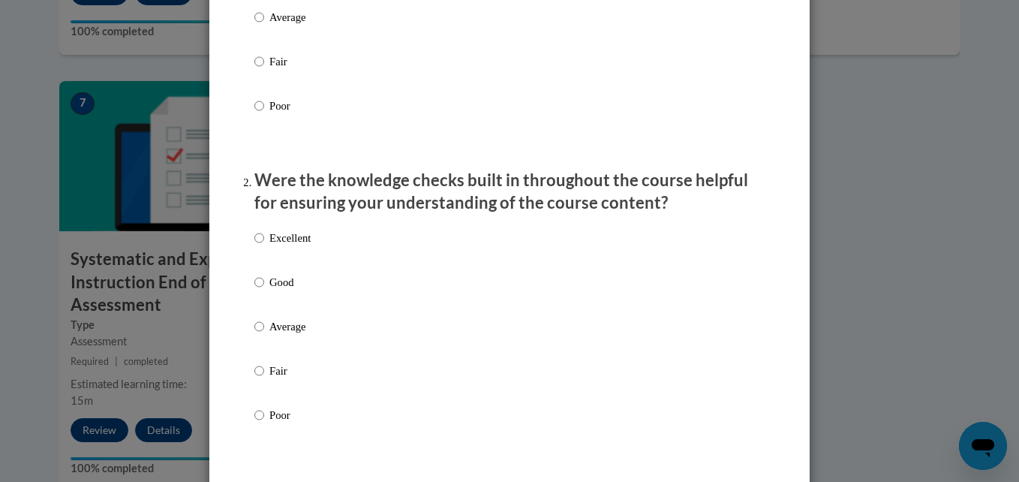
click at [288, 246] on p "Excellent" at bounding box center [289, 238] width 41 height 17
click at [264, 246] on input "Excellent" at bounding box center [259, 238] width 10 height 17
radio input "true"
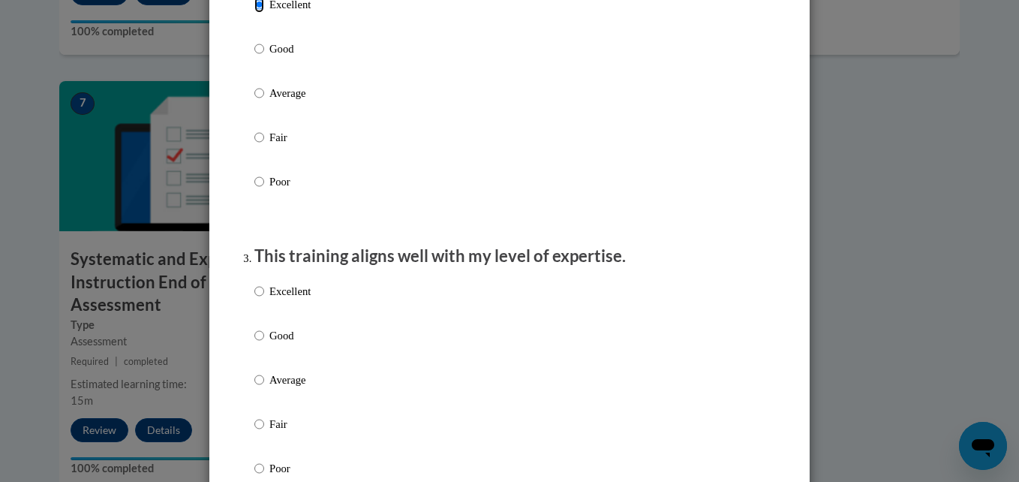
scroll to position [561, 0]
click at [284, 299] on p "Excellent" at bounding box center [289, 290] width 41 height 17
click at [264, 299] on input "Excellent" at bounding box center [259, 290] width 10 height 17
radio input "true"
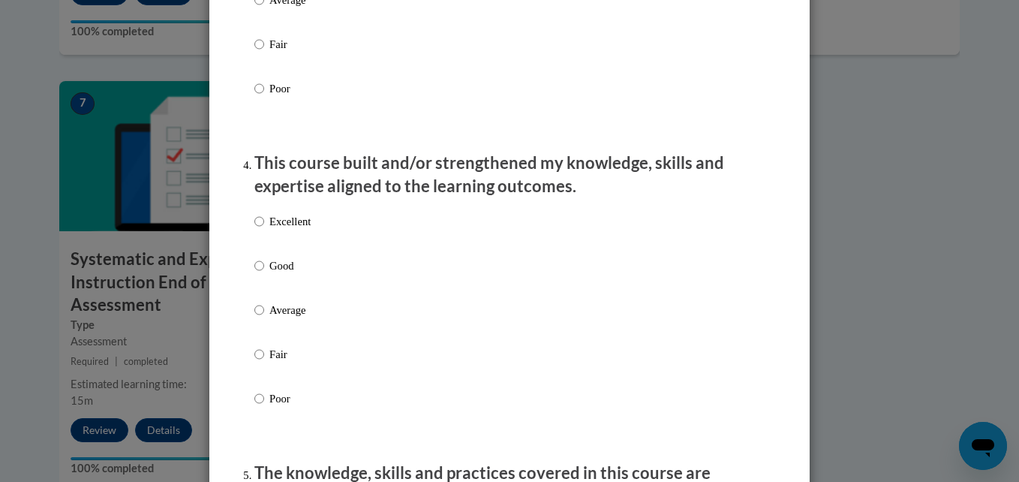
click at [288, 230] on p "Excellent" at bounding box center [289, 221] width 41 height 17
click at [264, 230] on input "Excellent" at bounding box center [259, 221] width 10 height 17
radio input "true"
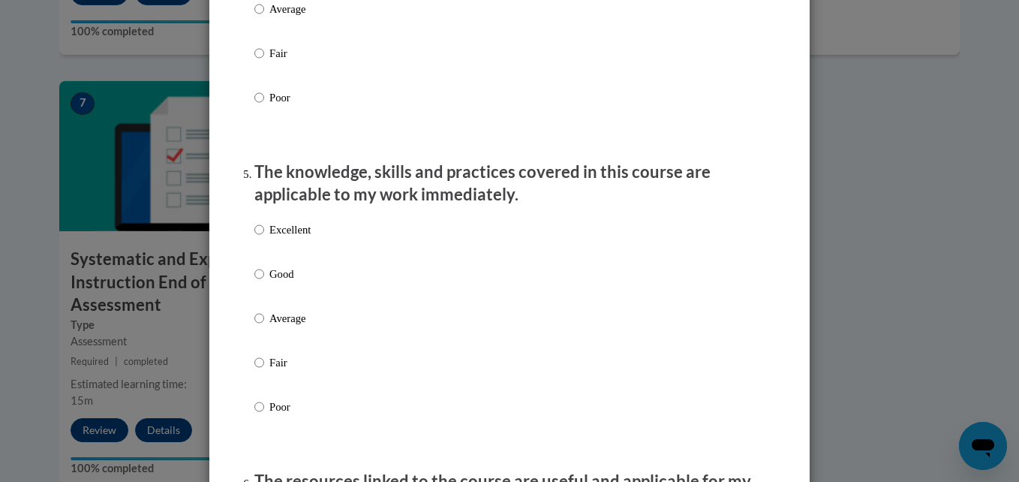
click at [288, 236] on p "Excellent" at bounding box center [289, 229] width 41 height 17
click at [264, 236] on input "Excellent" at bounding box center [259, 229] width 10 height 17
radio input "true"
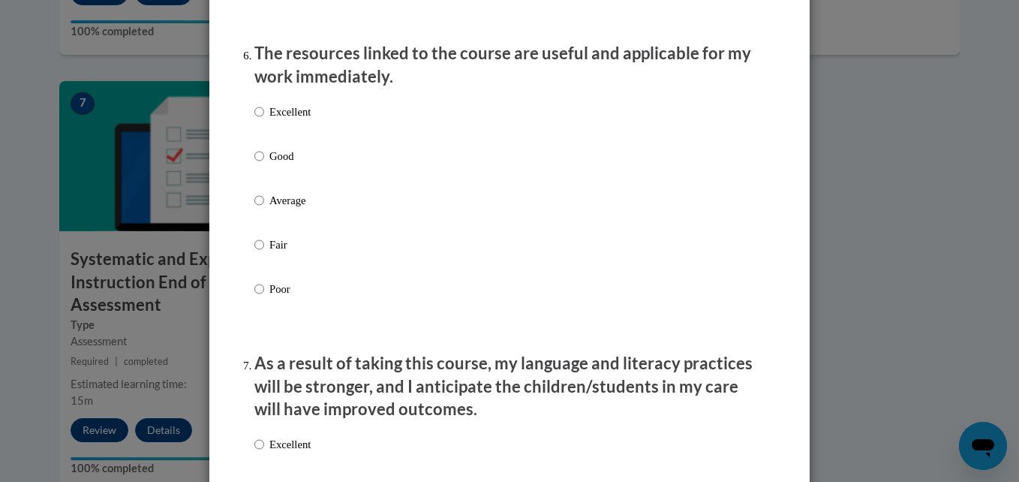
scroll to position [1677, 0]
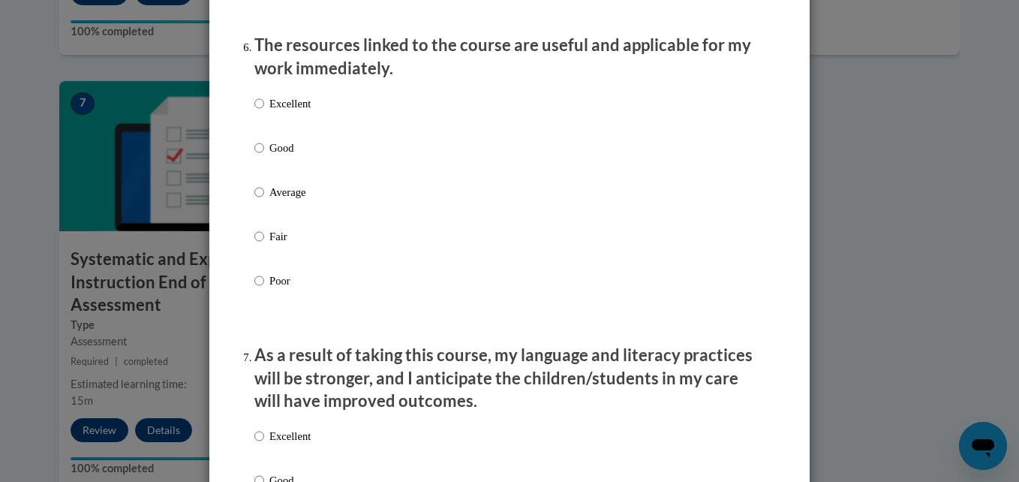
click at [277, 112] on p "Excellent" at bounding box center [289, 103] width 41 height 17
click at [264, 112] on input "Excellent" at bounding box center [259, 103] width 10 height 17
radio input "true"
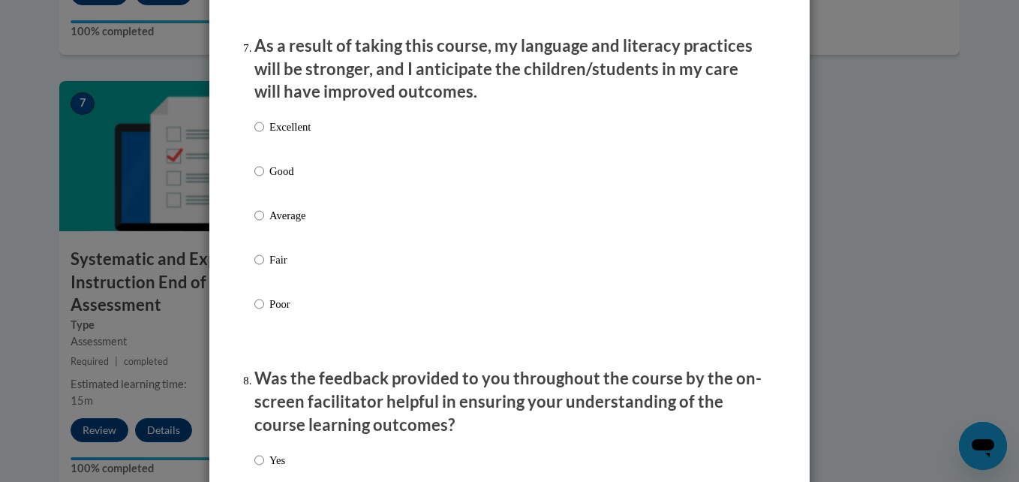
scroll to position [1986, 0]
click at [284, 134] on p "Excellent" at bounding box center [289, 126] width 41 height 17
click at [264, 134] on input "Excellent" at bounding box center [259, 126] width 10 height 17
radio input "true"
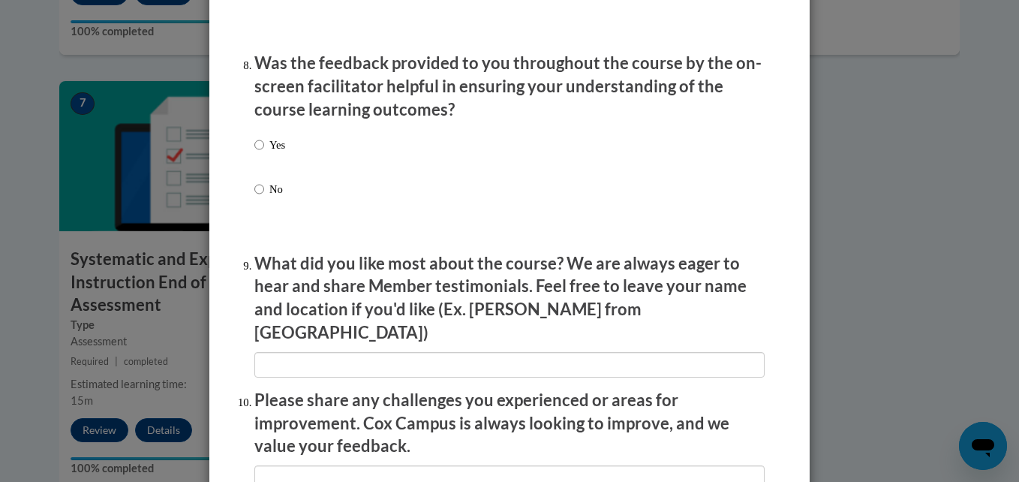
scroll to position [2301, 0]
click at [262, 158] on label "Yes" at bounding box center [269, 156] width 31 height 41
click at [262, 152] on input "Yes" at bounding box center [259, 144] width 10 height 17
radio input "true"
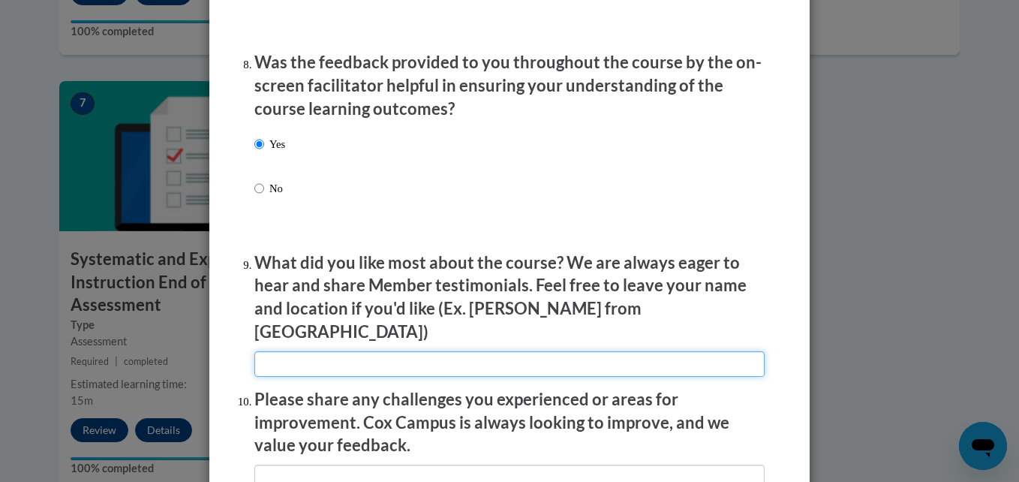
click at [312, 353] on input "textbox" at bounding box center [509, 364] width 510 height 26
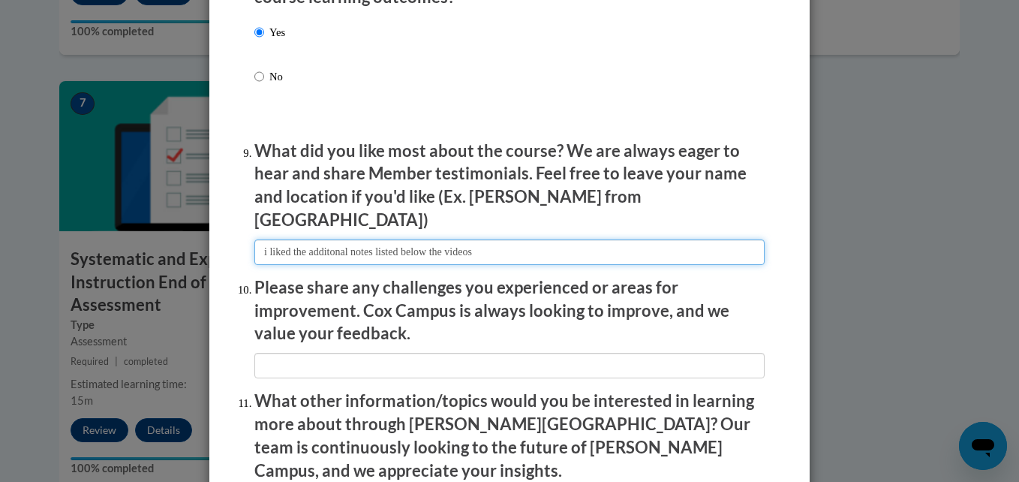
scroll to position [2447, 0]
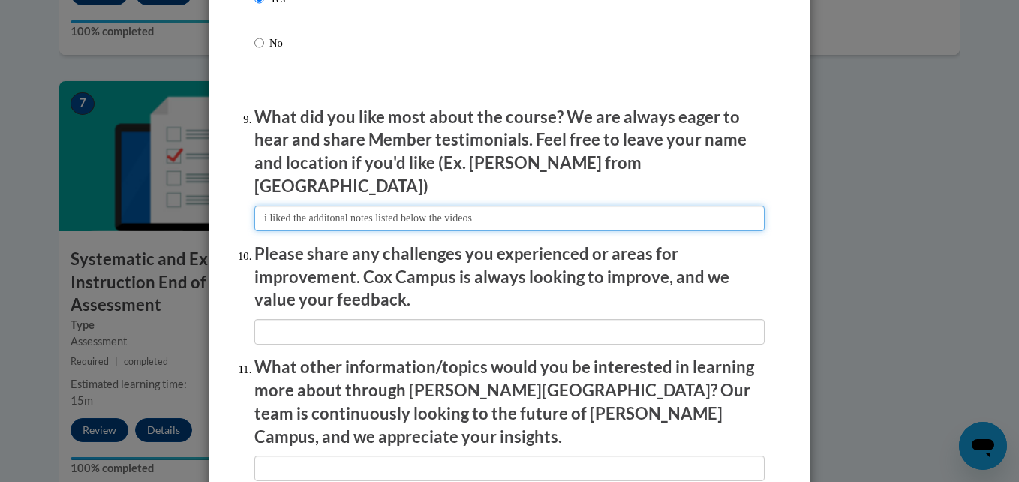
type input "i liked the additonal notes listed below the videos"
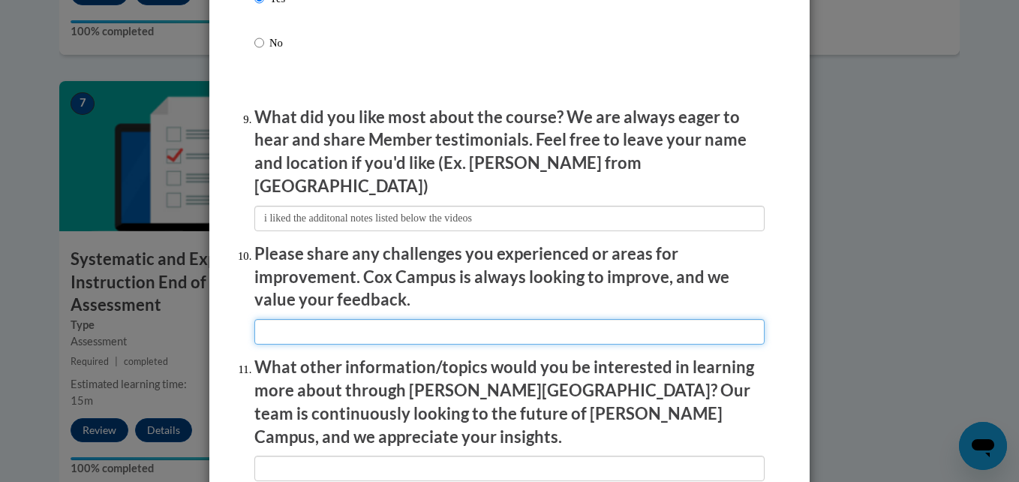
click at [312, 324] on input "textbox" at bounding box center [509, 332] width 510 height 26
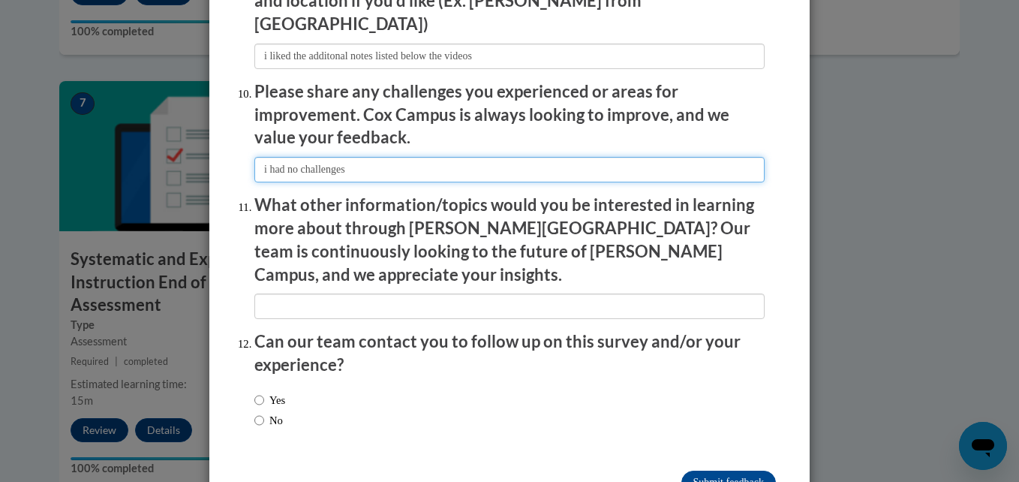
scroll to position [2635, 0]
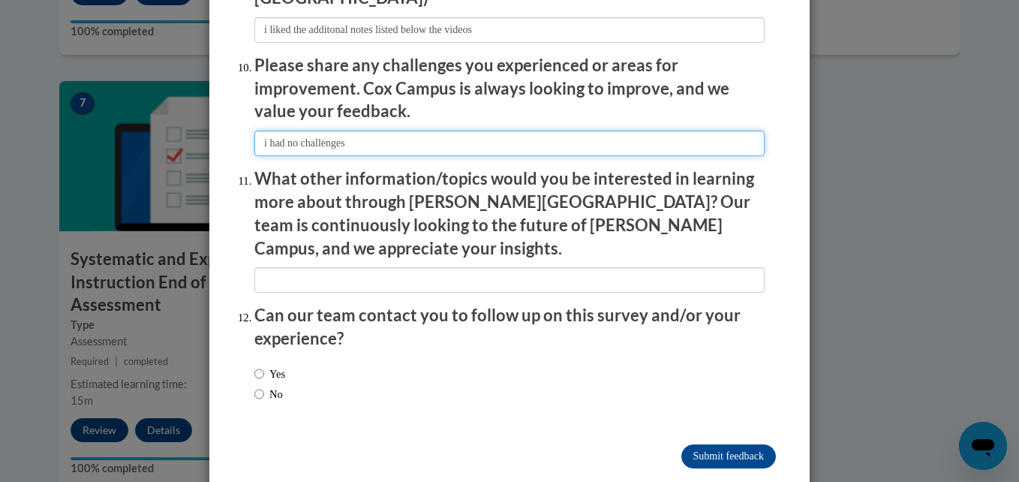
type input "i had no challenges"
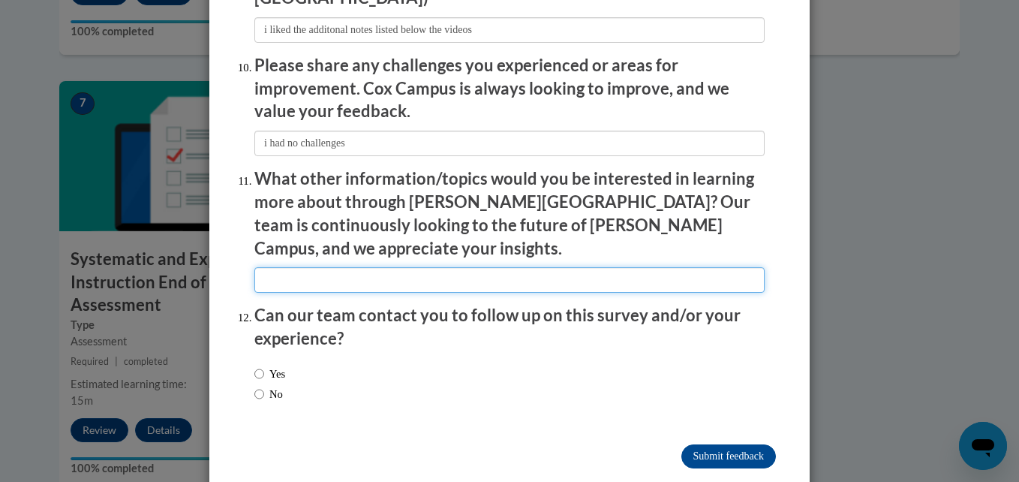
click at [308, 267] on input "textbox" at bounding box center [509, 280] width 510 height 26
type input "no"
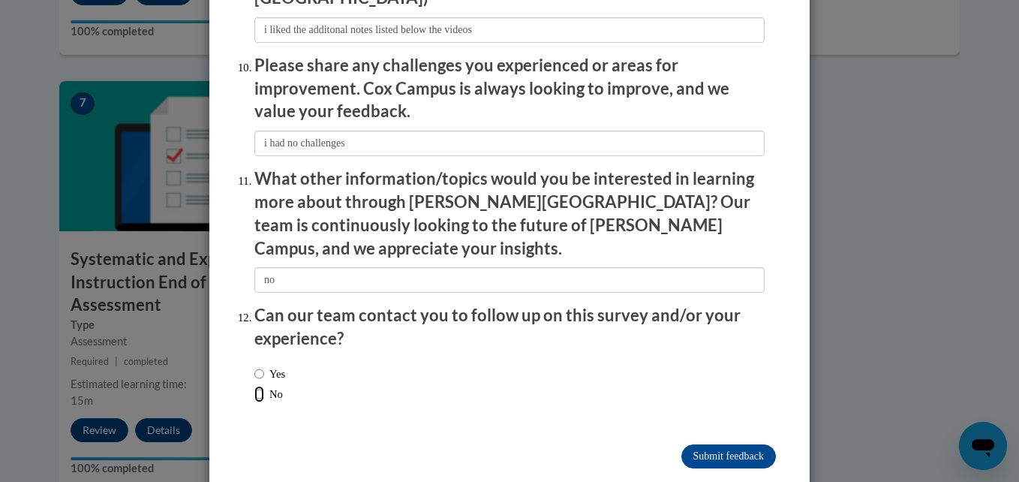
click at [254, 386] on input "No" at bounding box center [259, 394] width 10 height 17
radio input "true"
click at [736, 444] on input "Submit feedback" at bounding box center [728, 456] width 95 height 24
